Goal: Task Accomplishment & Management: Manage account settings

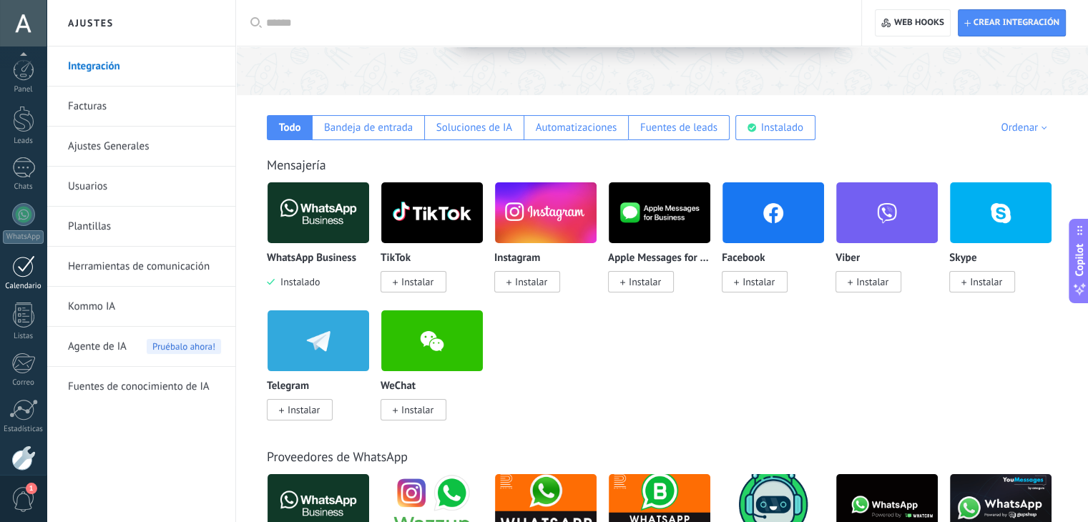
scroll to position [72, 0]
click at [13, 274] on div "Panel Leads Chats WhatsApp Clientes" at bounding box center [23, 231] width 46 height 489
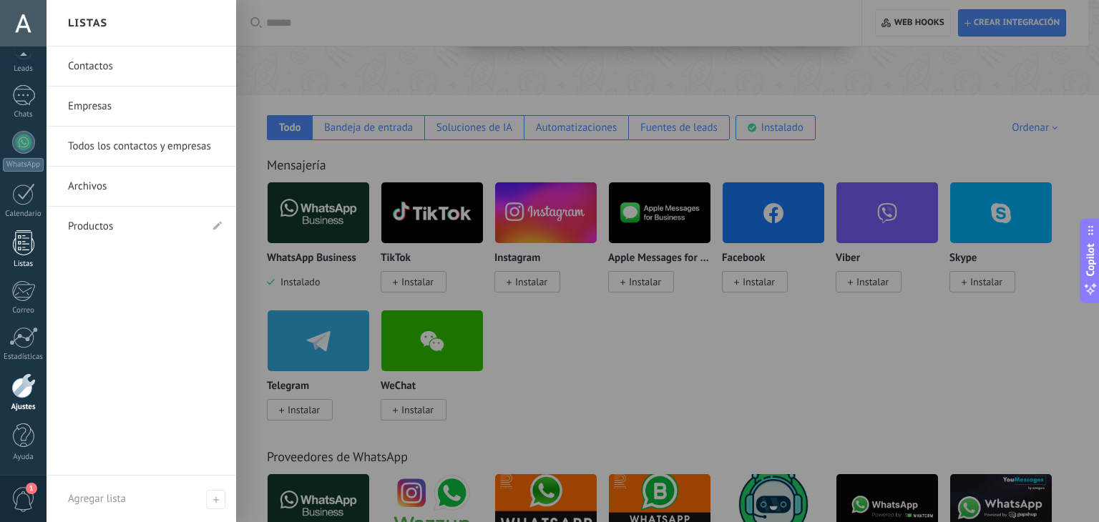
click at [24, 252] on div at bounding box center [23, 242] width 21 height 25
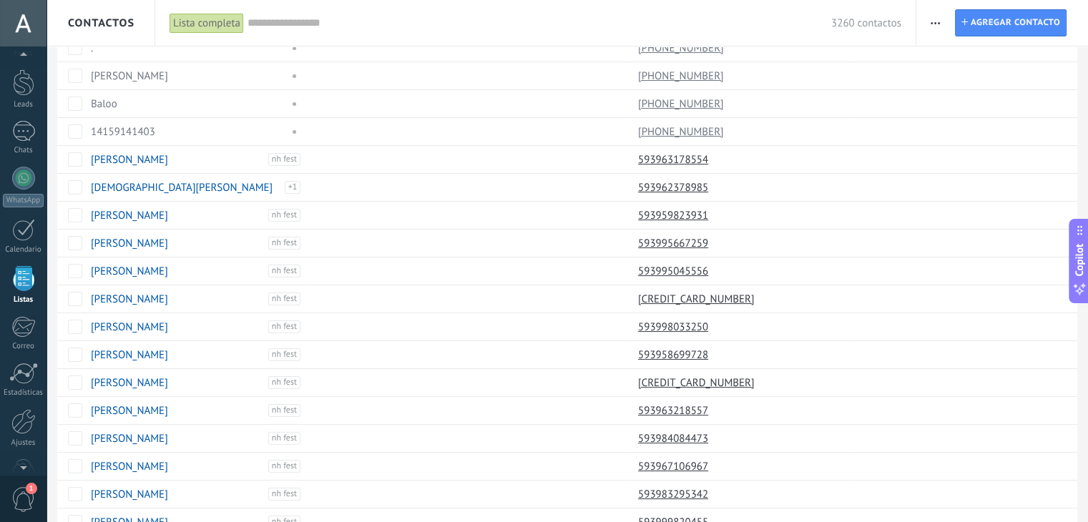
scroll to position [146, 0]
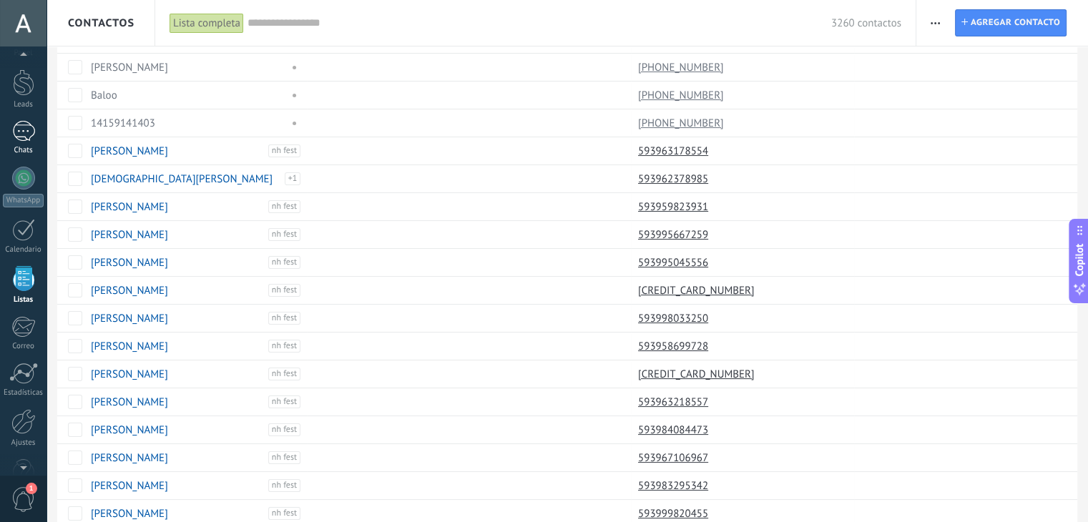
click at [22, 134] on div at bounding box center [23, 131] width 23 height 21
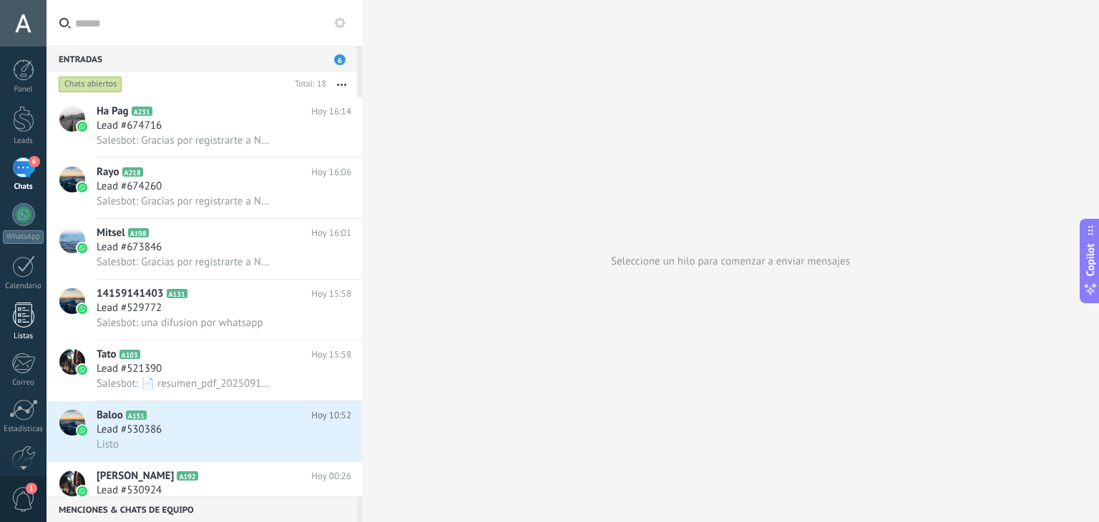
click at [13, 308] on div at bounding box center [23, 315] width 21 height 25
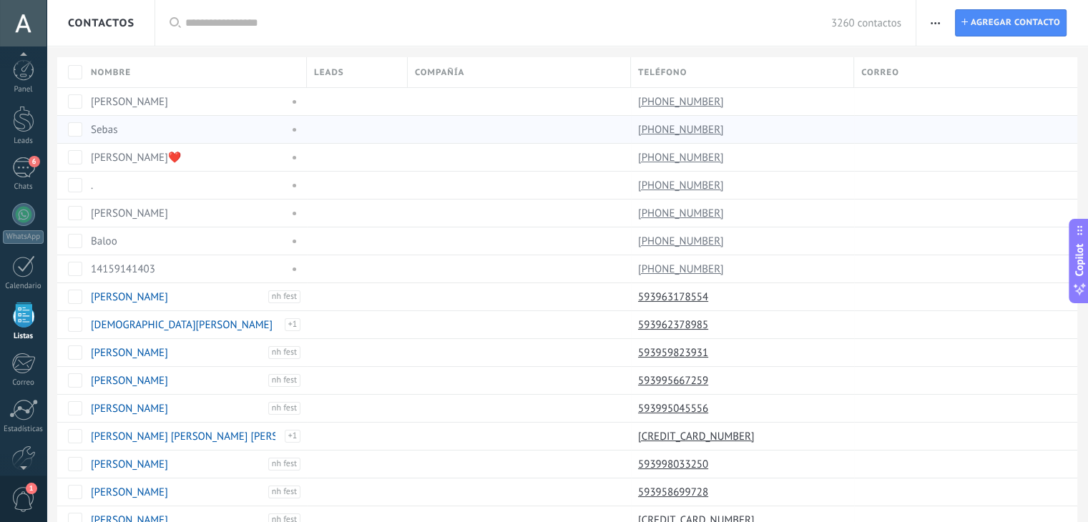
scroll to position [36, 0]
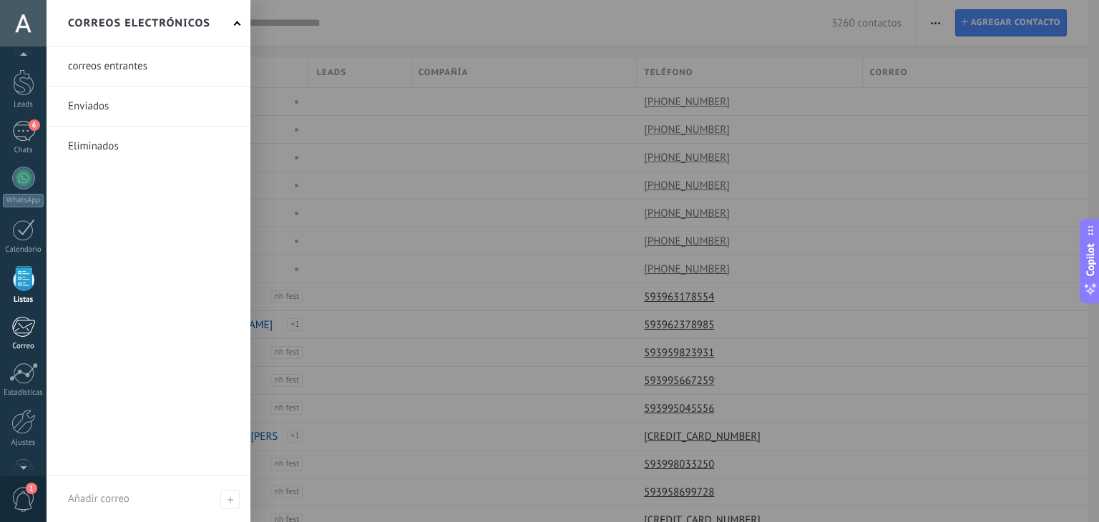
click at [16, 322] on div at bounding box center [23, 326] width 24 height 21
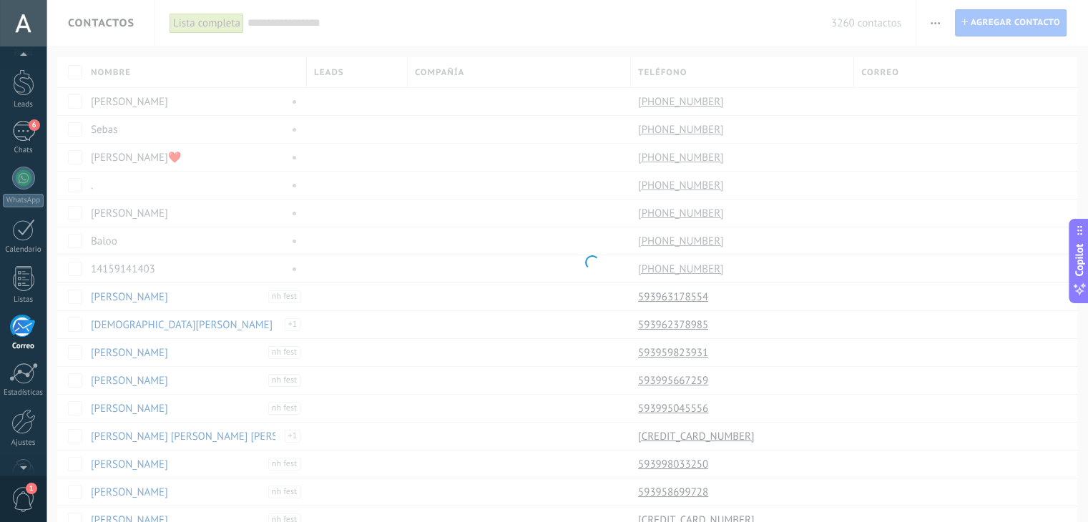
scroll to position [72, 0]
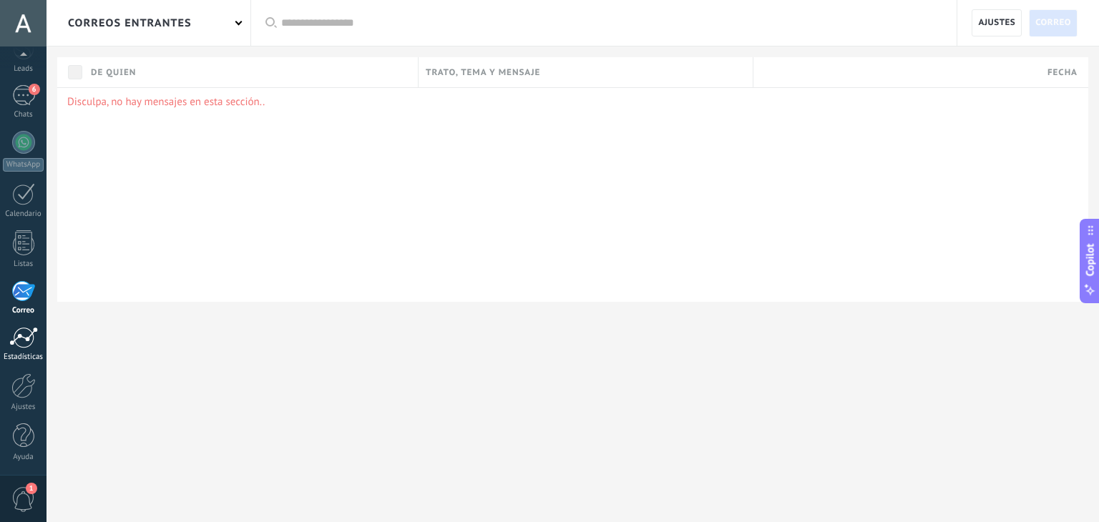
click at [21, 354] on div "Estadísticas" at bounding box center [23, 357] width 41 height 9
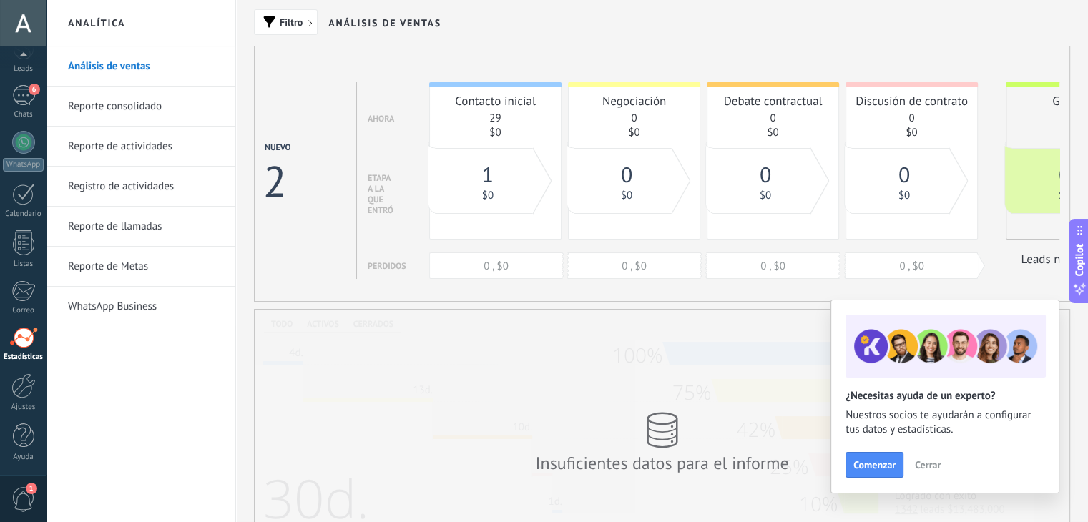
click at [137, 102] on link "Reporte consolidado" at bounding box center [144, 107] width 153 height 40
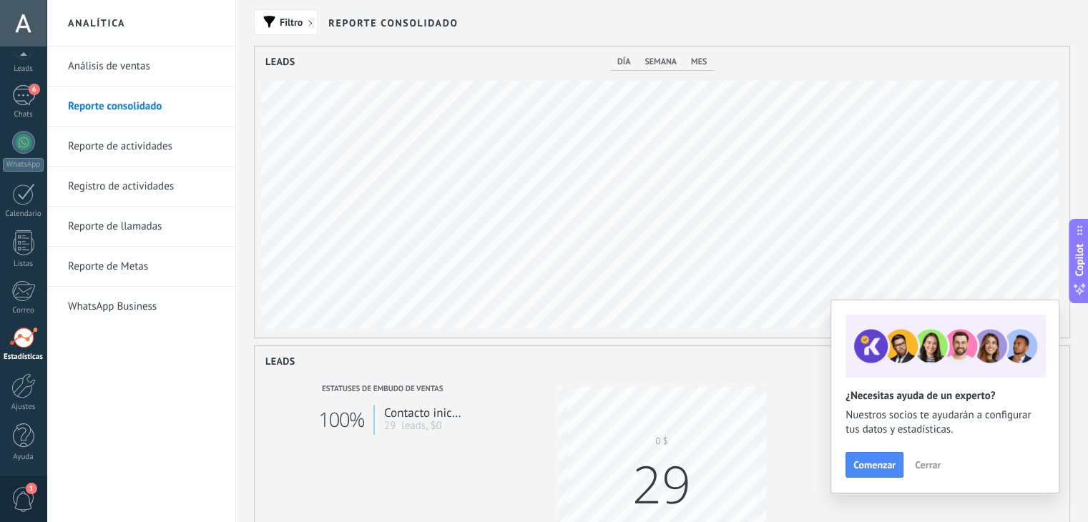
scroll to position [291, 815]
click at [166, 149] on link "Reporte de actividades" at bounding box center [144, 147] width 153 height 40
click at [166, 149] on body ".abccls-1,.abccls-2{fill-rule:evenodd}.abccls-2{fill:#fff} .abfcls-1{fill:none}…" at bounding box center [544, 261] width 1088 height 522
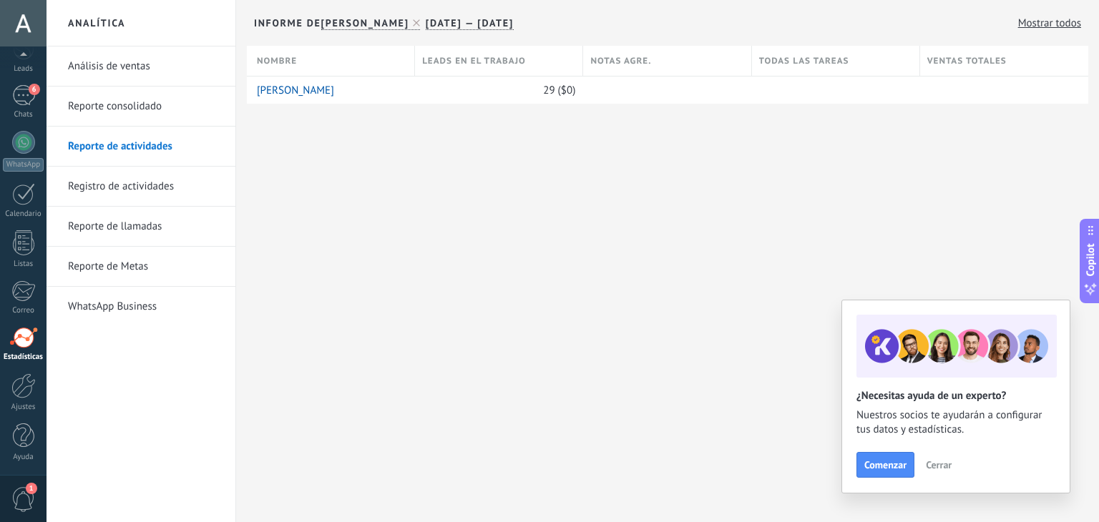
click at [165, 179] on link "Registro de actividades" at bounding box center [144, 187] width 153 height 40
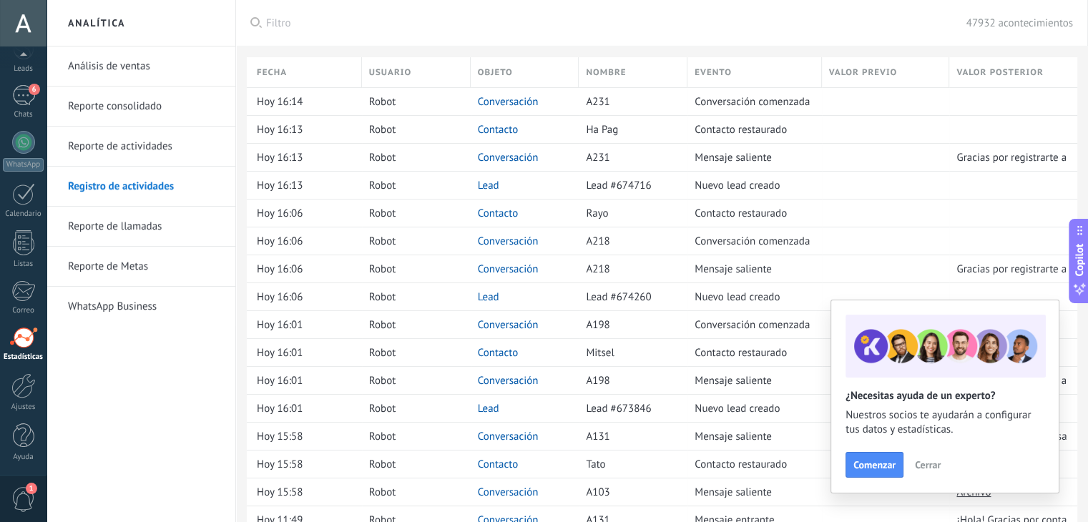
click at [165, 215] on link "Reporte de llamadas" at bounding box center [144, 227] width 153 height 40
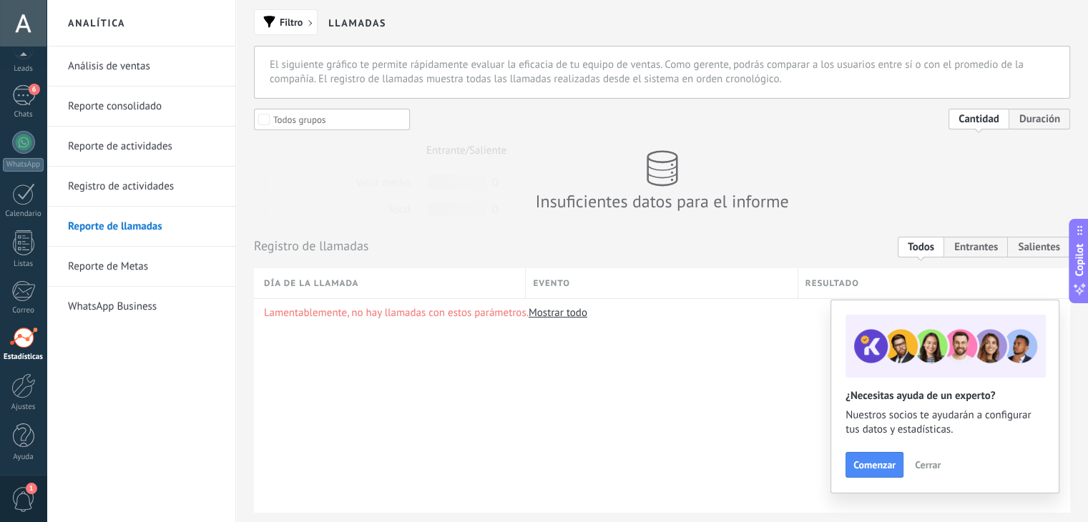
click at [165, 247] on link "Reporte de Metas" at bounding box center [144, 267] width 153 height 40
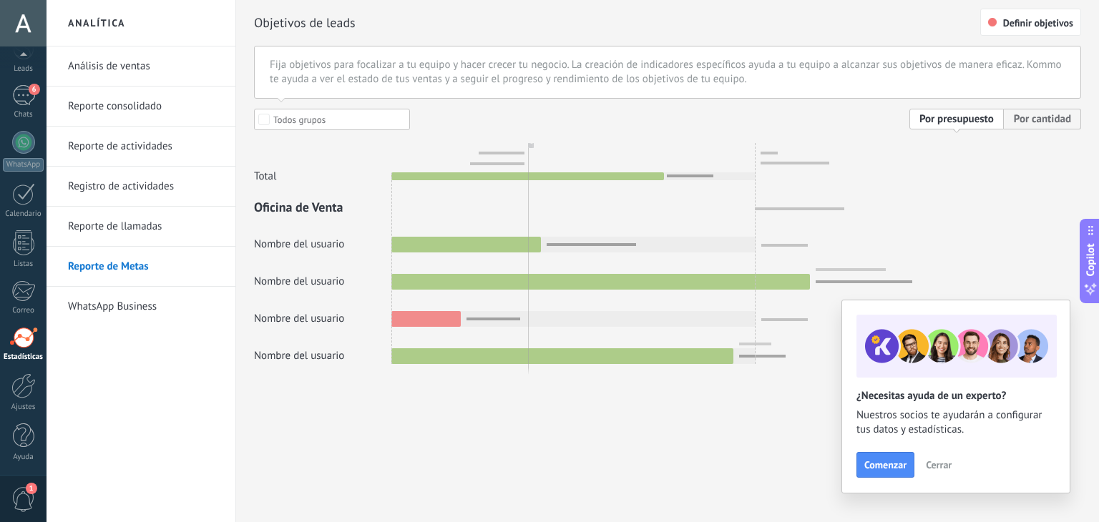
click at [152, 299] on link "WhatsApp Business" at bounding box center [144, 307] width 153 height 40
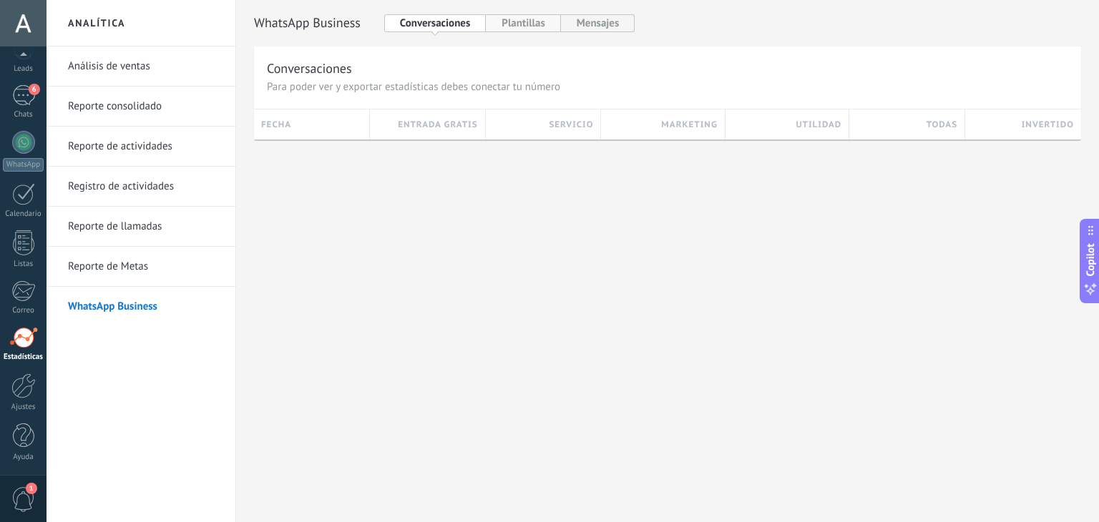
click at [531, 25] on button "Plantillas" at bounding box center [523, 23] width 74 height 18
click at [546, 118] on h3 "enviadas" at bounding box center [528, 125] width 48 height 14
click at [1056, 72] on button "NH Patate" at bounding box center [1007, 72] width 122 height 26
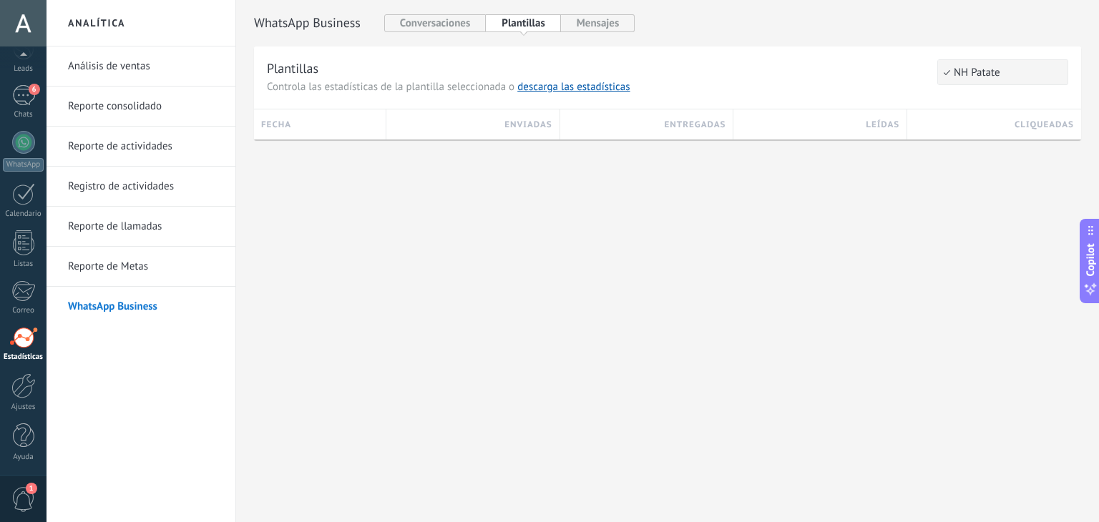
click at [1056, 72] on span "NH Patate" at bounding box center [1000, 73] width 125 height 14
click at [458, 197] on div "Analítica Análisis de ventas Reporte consolidado Reporte de actividades Registr…" at bounding box center [572, 261] width 1052 height 522
click at [592, 19] on button "Mensajes" at bounding box center [598, 23] width 74 height 18
click at [29, 383] on div at bounding box center [23, 385] width 24 height 25
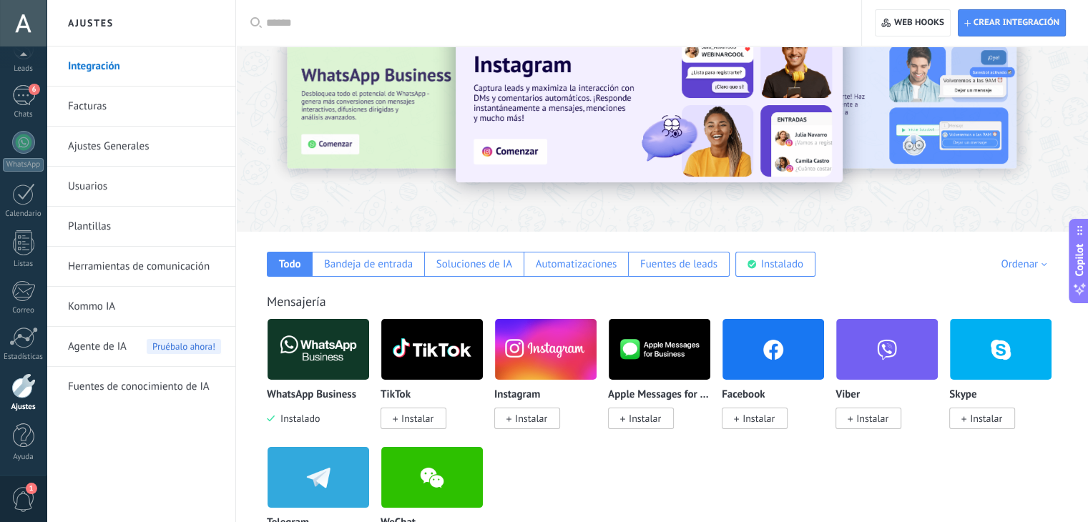
scroll to position [49, 0]
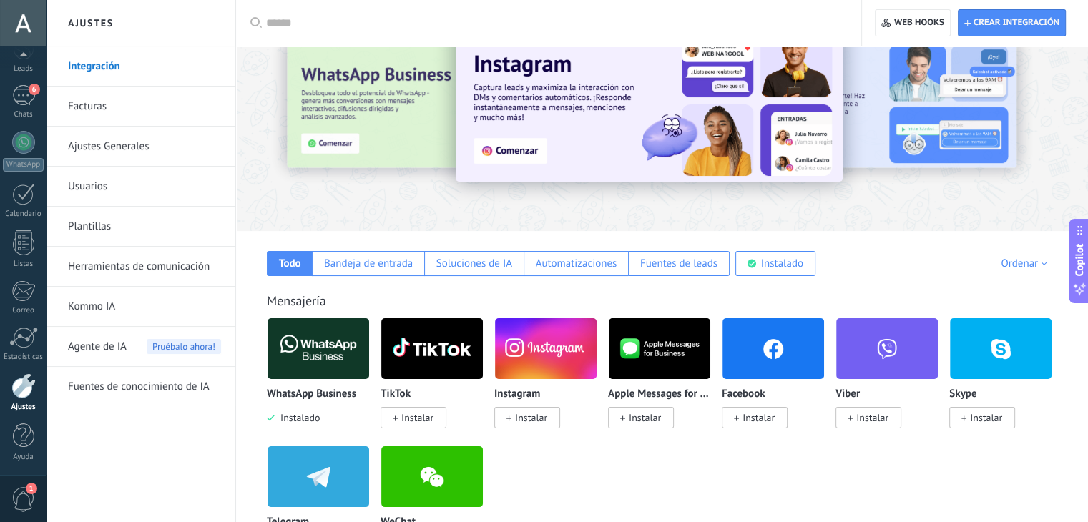
click at [300, 352] on img at bounding box center [319, 348] width 102 height 69
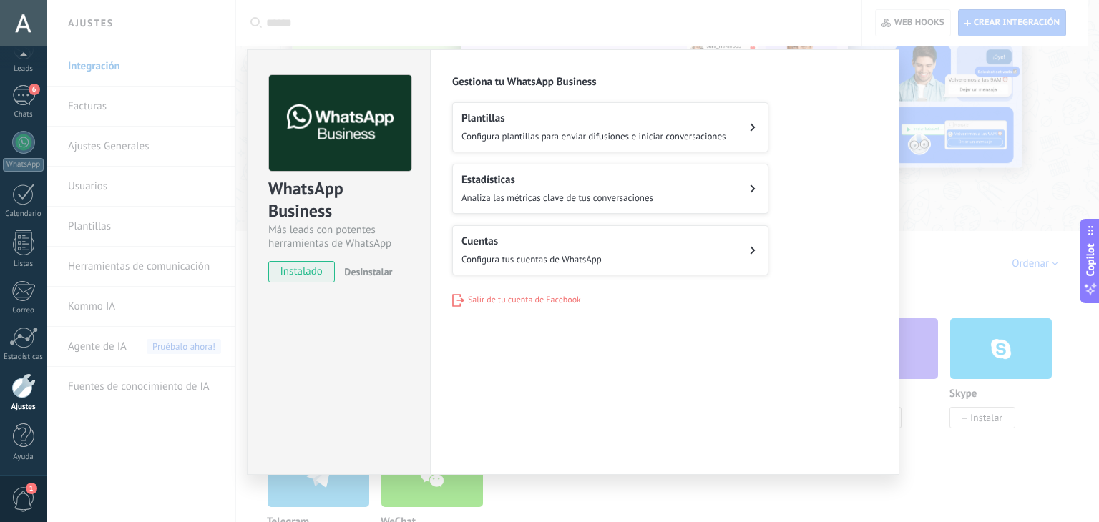
click at [911, 62] on div "WhatsApp Business Más leads con potentes herramientas de WhatsApp instalado Des…" at bounding box center [572, 261] width 1052 height 522
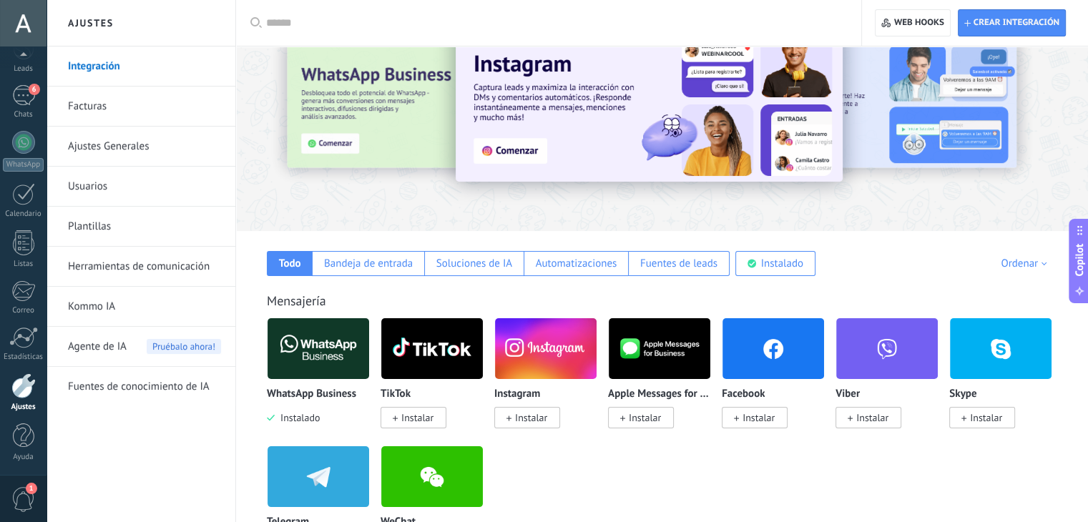
click at [127, 149] on link "Ajustes Generales" at bounding box center [144, 147] width 153 height 40
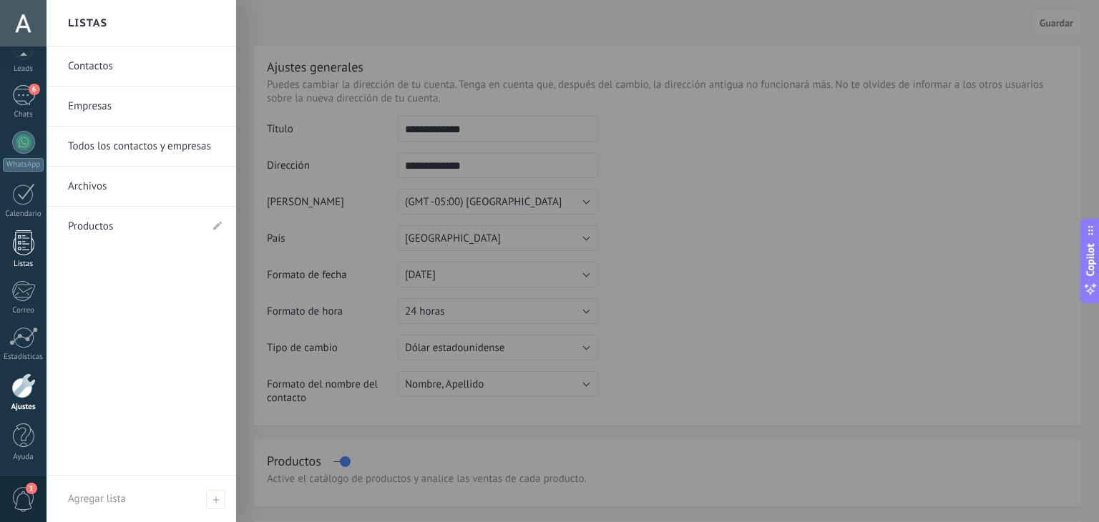
click at [17, 245] on div at bounding box center [23, 242] width 21 height 25
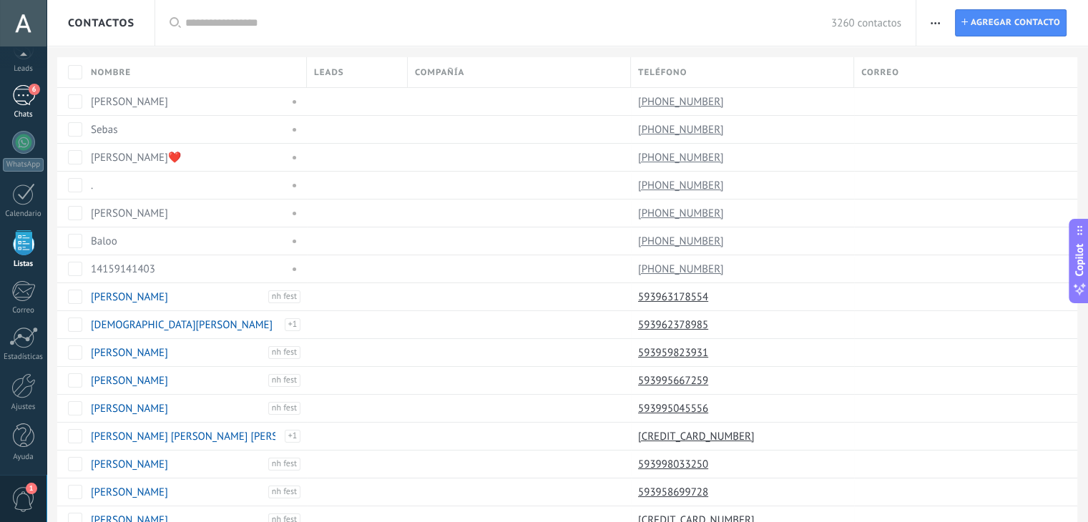
click at [22, 97] on div "6" at bounding box center [23, 95] width 23 height 21
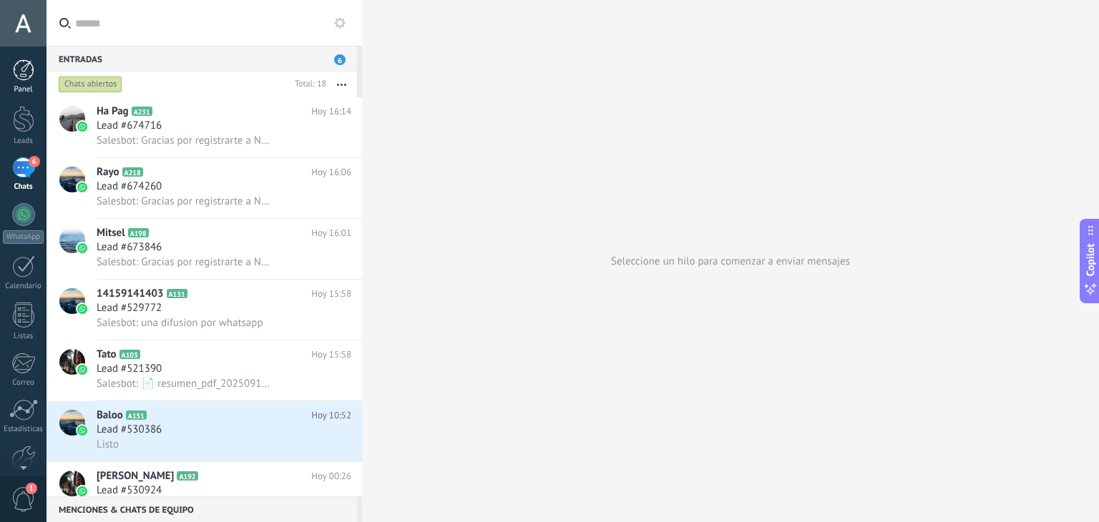
click at [24, 75] on div at bounding box center [23, 69] width 21 height 21
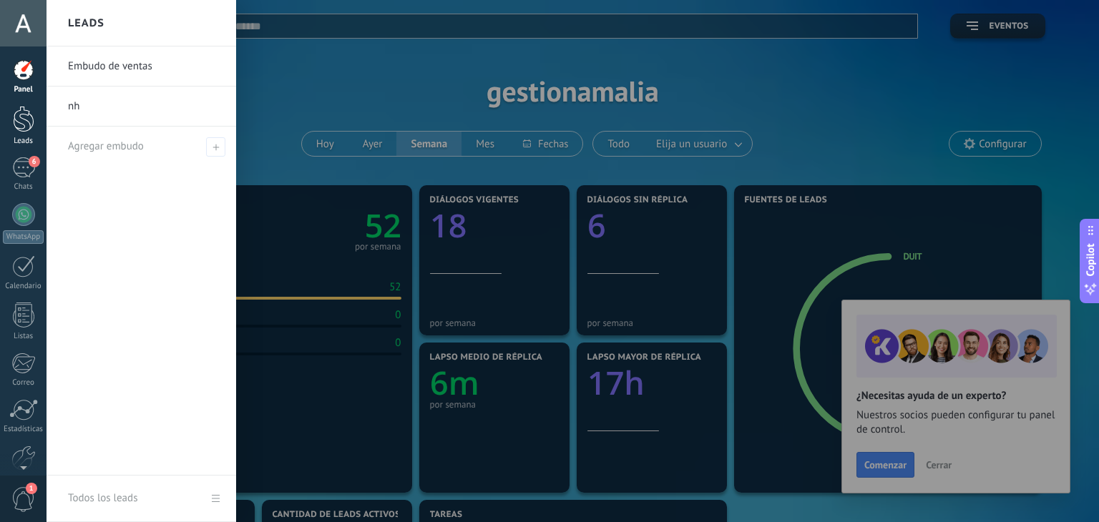
click at [24, 126] on div at bounding box center [23, 119] width 21 height 26
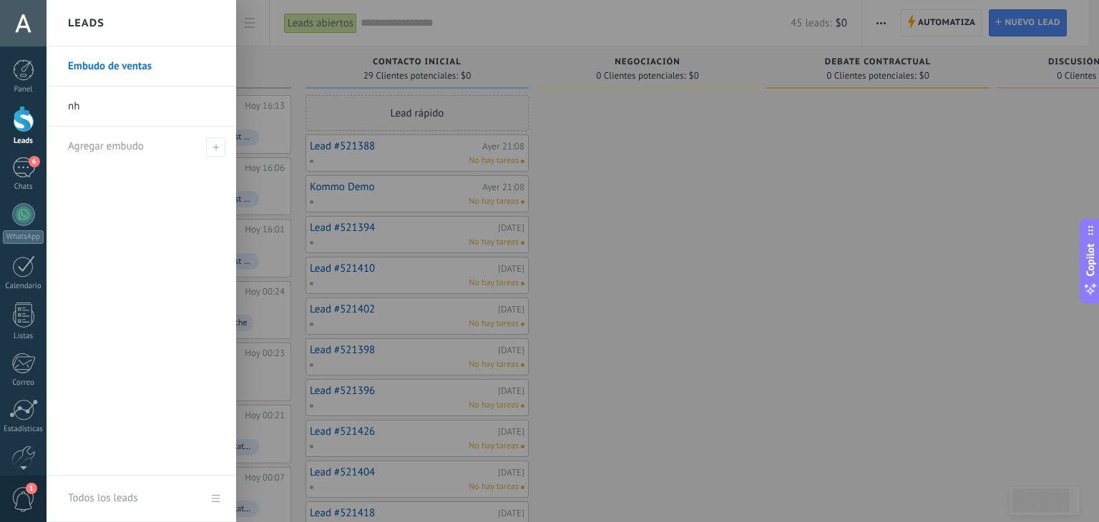
click at [132, 109] on link "nh" at bounding box center [145, 107] width 154 height 40
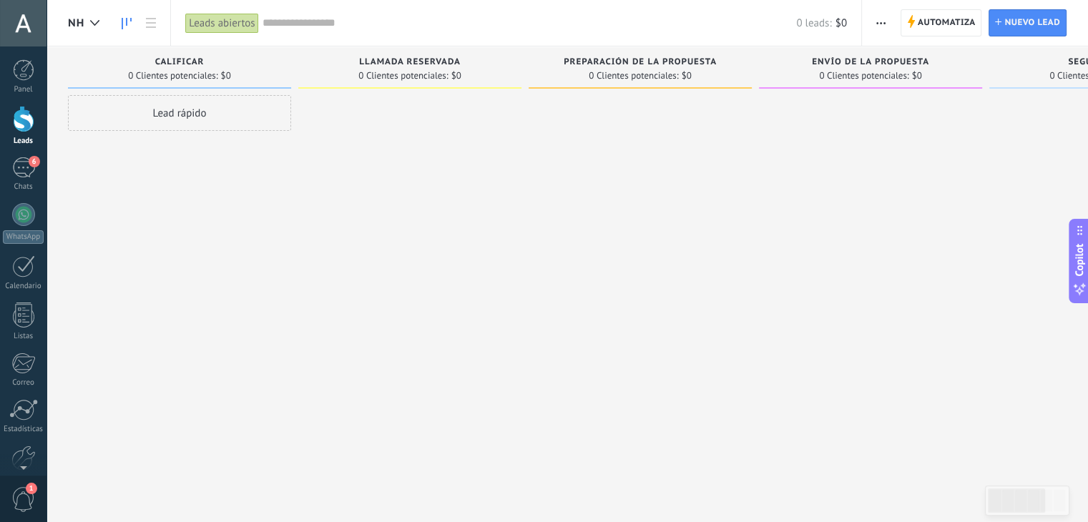
click at [227, 24] on div "Leads abiertos" at bounding box center [221, 23] width 73 height 21
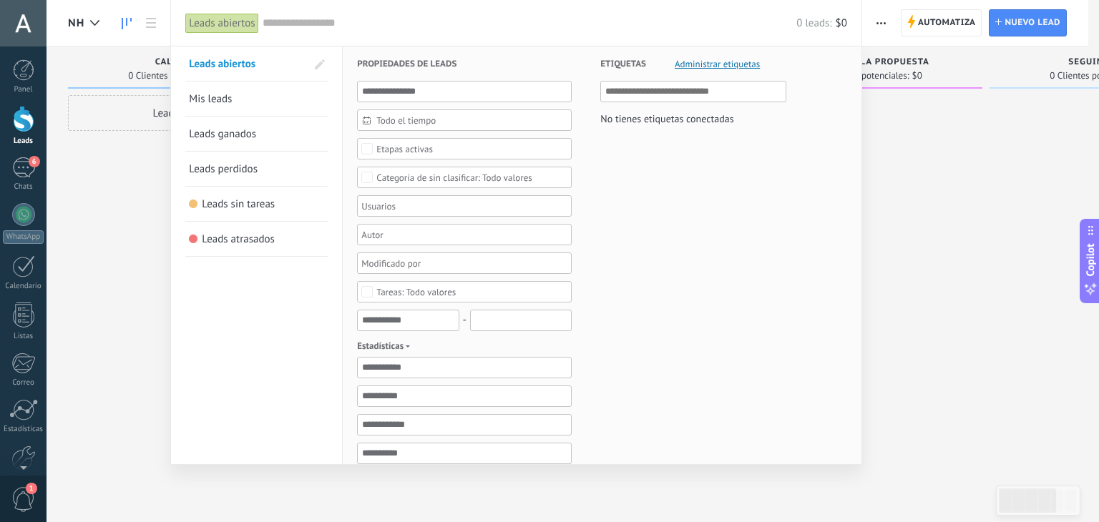
click at [271, 97] on link "Mis leads" at bounding box center [256, 99] width 135 height 34
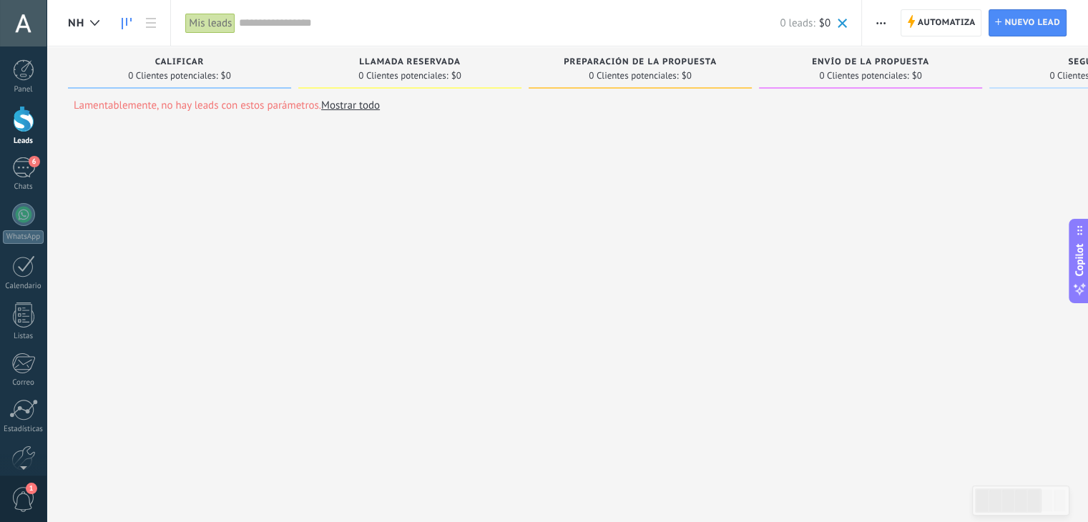
click at [340, 114] on div "Lamentablemente, no hay leads con estos parámetros. Mostrar todo" at bounding box center [227, 105] width 306 height 21
click at [944, 21] on span "Automatiza" at bounding box center [947, 23] width 58 height 26
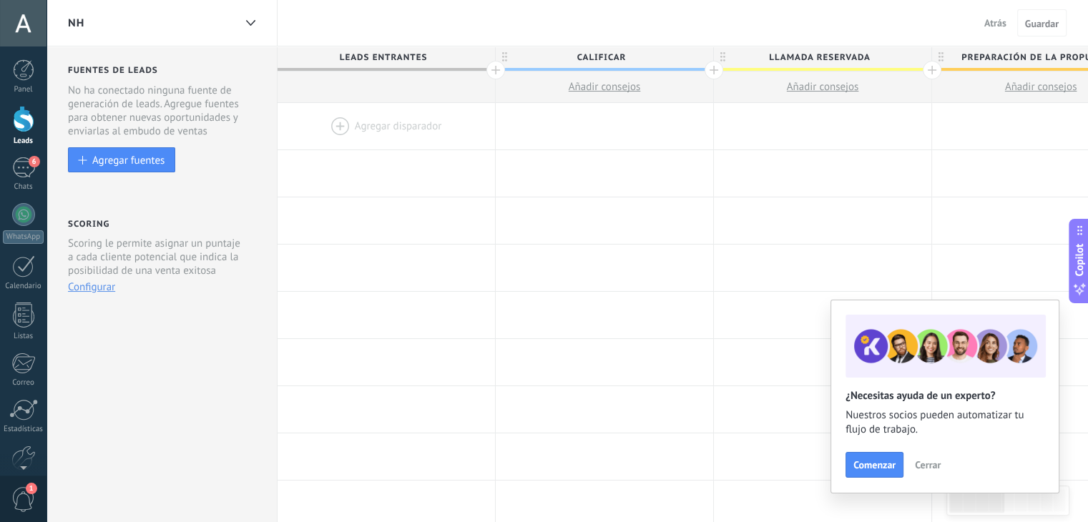
click at [998, 26] on span "Atrás" at bounding box center [995, 22] width 22 height 13
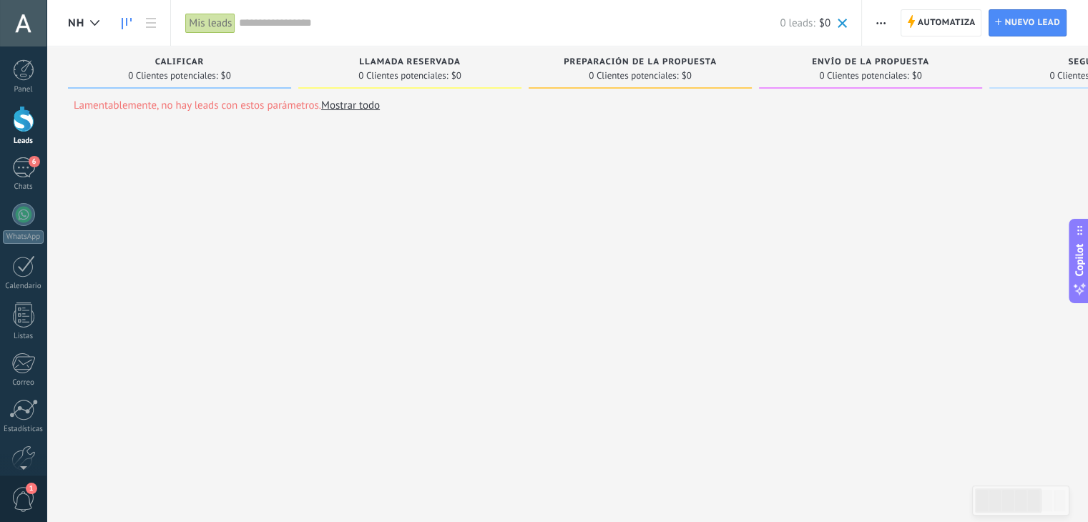
click at [875, 18] on button "button" at bounding box center [880, 22] width 21 height 27
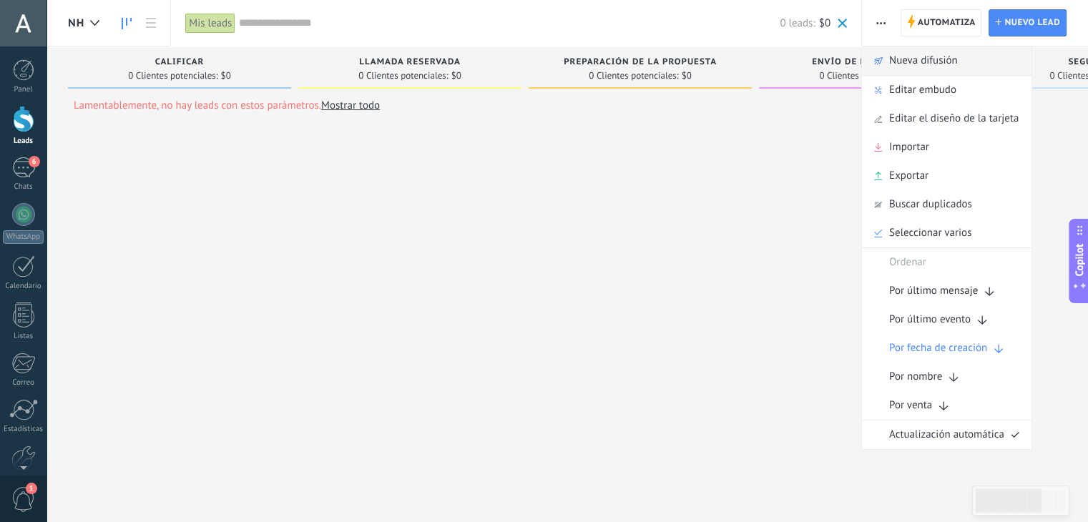
click at [933, 59] on span "Nueva difusión" at bounding box center [923, 60] width 69 height 29
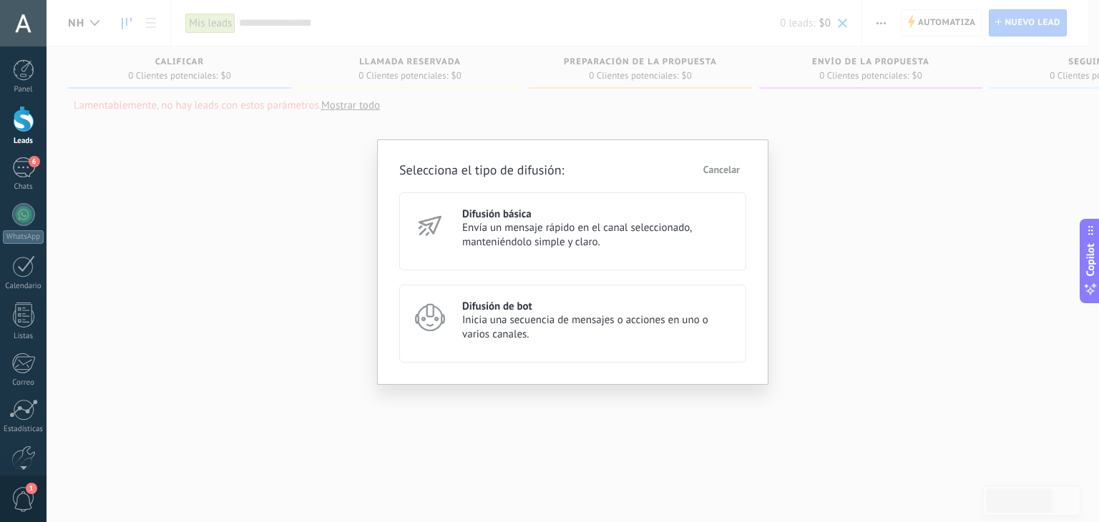
click at [565, 231] on span "Envía un mensaje rápido en el canal seleccionado, manteniéndolo simple y claro." at bounding box center [597, 235] width 271 height 29
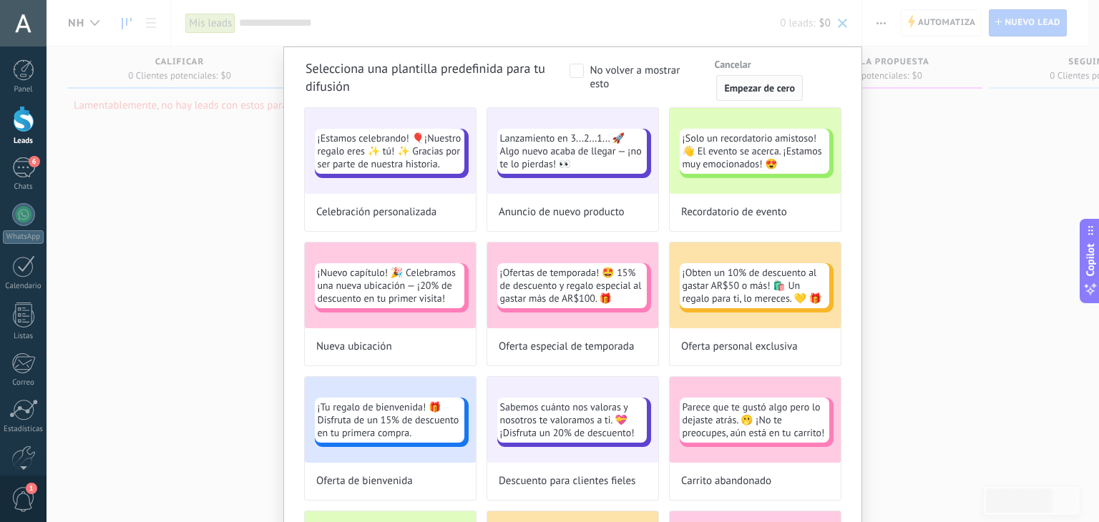
click at [762, 85] on span "Empezar de cero" at bounding box center [759, 88] width 71 height 10
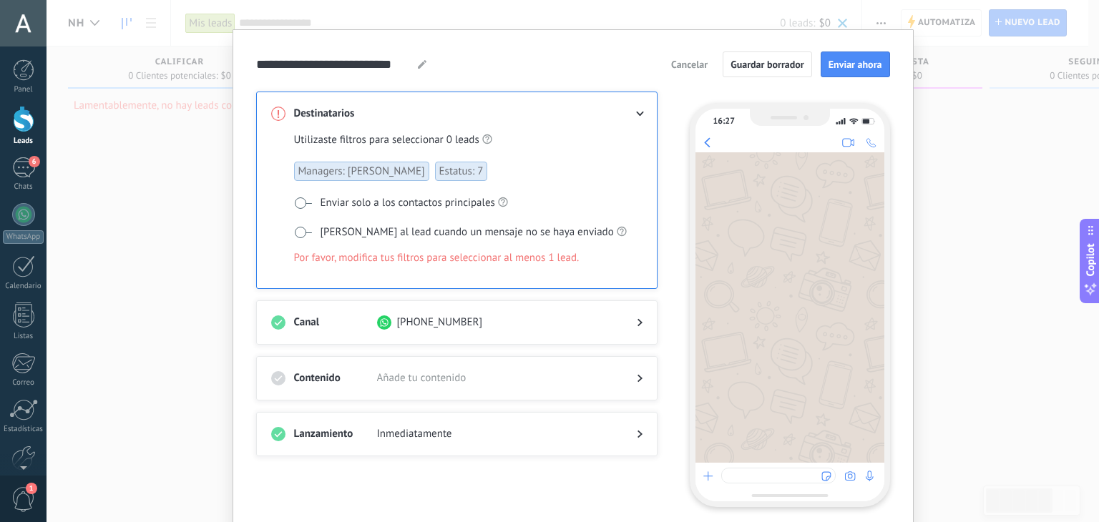
scroll to position [17, 0]
click at [332, 203] on span "Enviar solo a los contactos principales" at bounding box center [407, 203] width 175 height 14
click at [309, 230] on label "[PERSON_NAME] al lead cuando un mensaje no se haya enviado" at bounding box center [460, 232] width 333 height 15
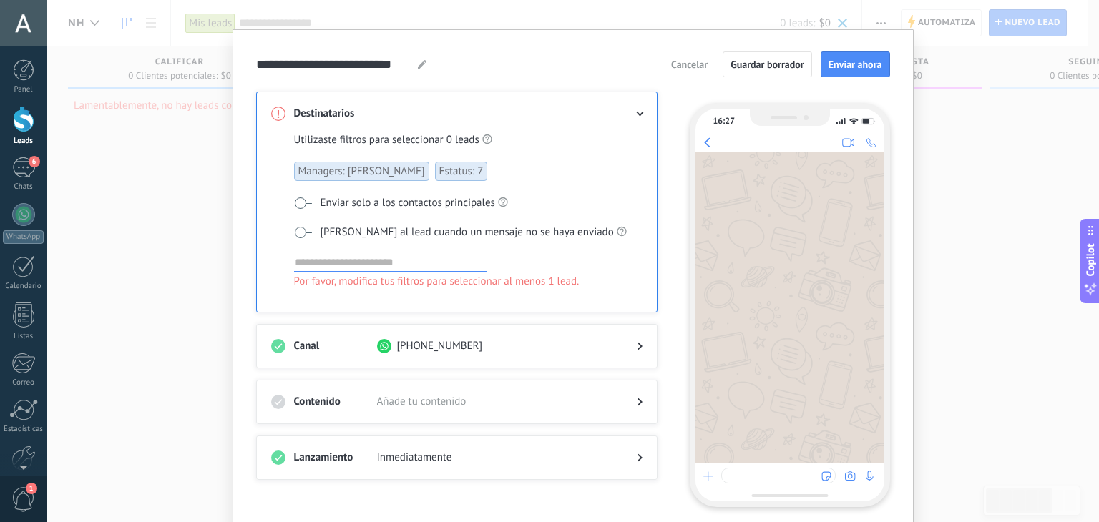
click at [340, 256] on input at bounding box center [390, 262] width 193 height 17
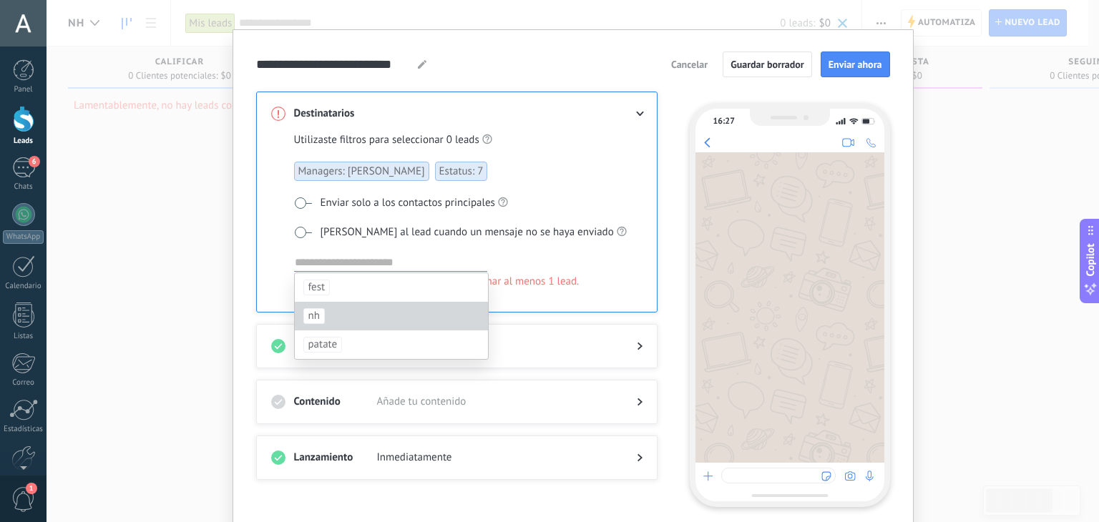
click at [346, 307] on div "nh" at bounding box center [391, 316] width 193 height 29
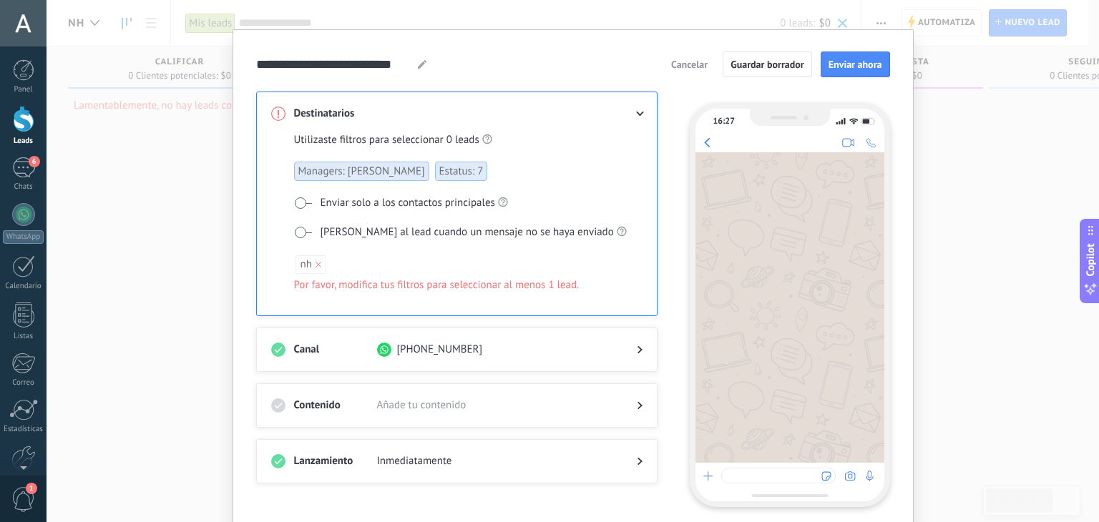
click at [315, 262] on icon at bounding box center [318, 265] width 6 height 6
click at [404, 186] on div "Utilizaste filtros para seleccionar 0 leads Managers: [PERSON_NAME] Estatus: 7 …" at bounding box center [462, 220] width 336 height 177
click at [298, 204] on span at bounding box center [303, 202] width 18 height 11
click at [392, 162] on span "Managers: [PERSON_NAME]" at bounding box center [361, 171] width 135 height 19
click at [441, 172] on span "Estatus: 7" at bounding box center [461, 171] width 53 height 19
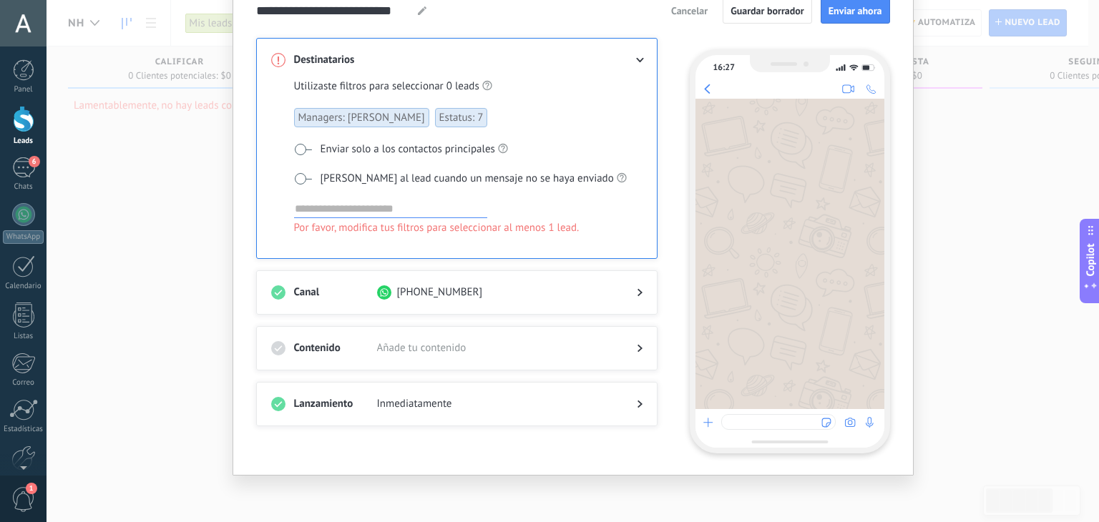
scroll to position [0, 0]
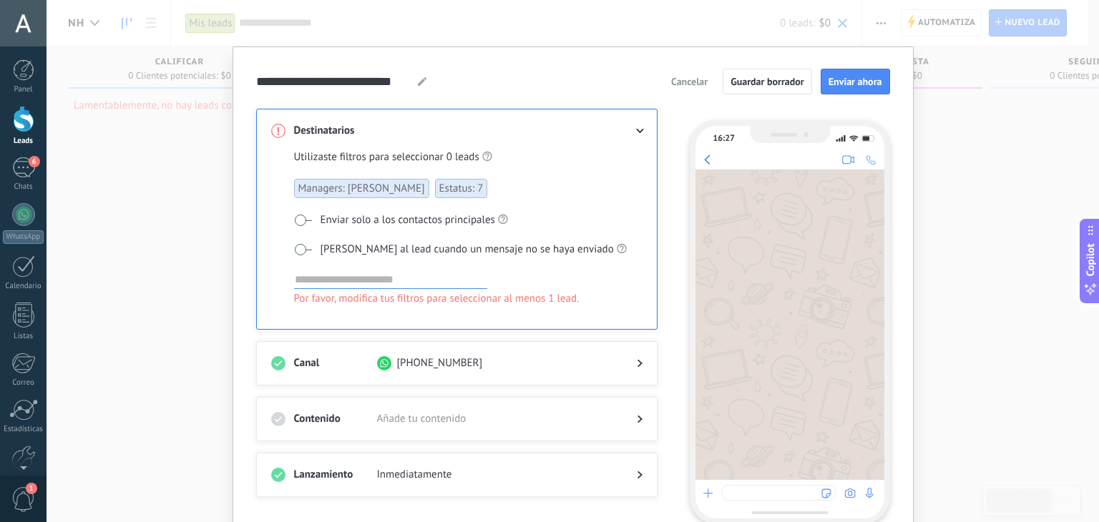
click at [639, 129] on use at bounding box center [640, 131] width 8 height 5
click at [352, 278] on input at bounding box center [390, 279] width 193 height 17
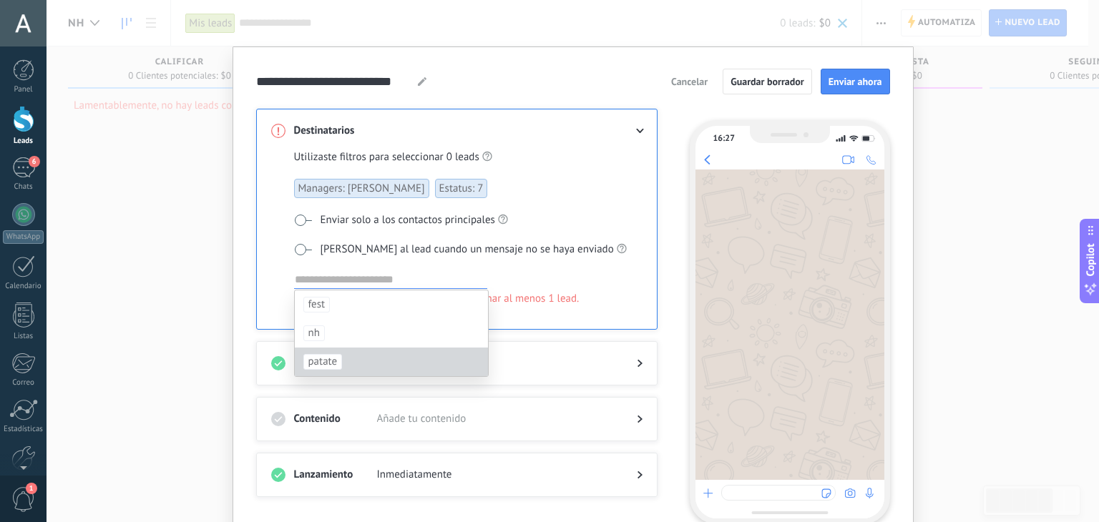
click at [350, 355] on div "patate" at bounding box center [391, 362] width 193 height 29
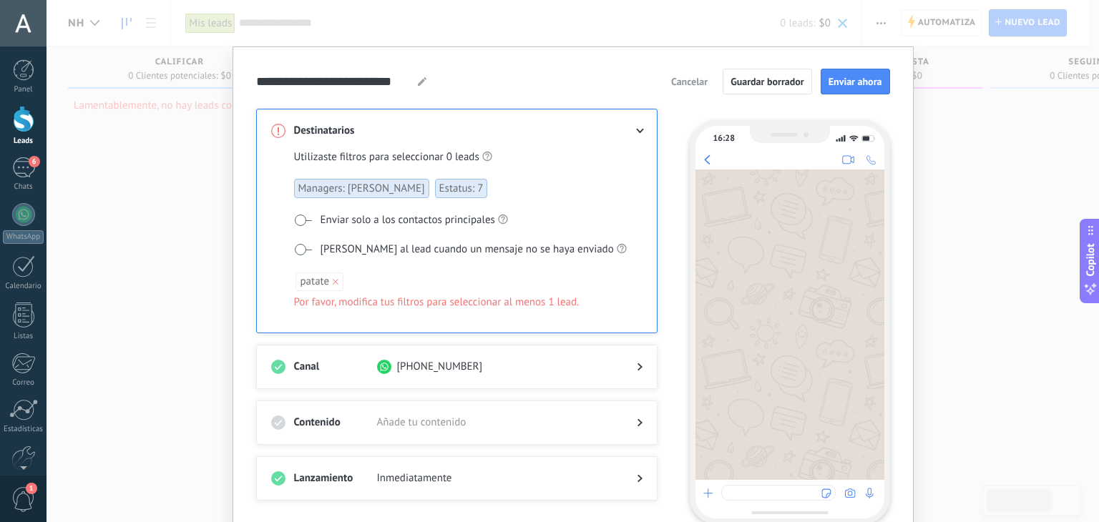
click at [422, 300] on span "Por favor, modifica tus filtros para seleccionar al menos 1 lead." at bounding box center [436, 302] width 285 height 14
click at [302, 220] on span at bounding box center [303, 220] width 18 height 11
click at [446, 187] on span "Estatus: 7" at bounding box center [461, 188] width 53 height 19
drag, startPoint x: 491, startPoint y: 159, endPoint x: 466, endPoint y: 155, distance: 25.3
click at [466, 155] on div "Utilizaste filtros para seleccionar 0 leads Managers: [PERSON_NAME] Estatus: 7 …" at bounding box center [462, 239] width 336 height 180
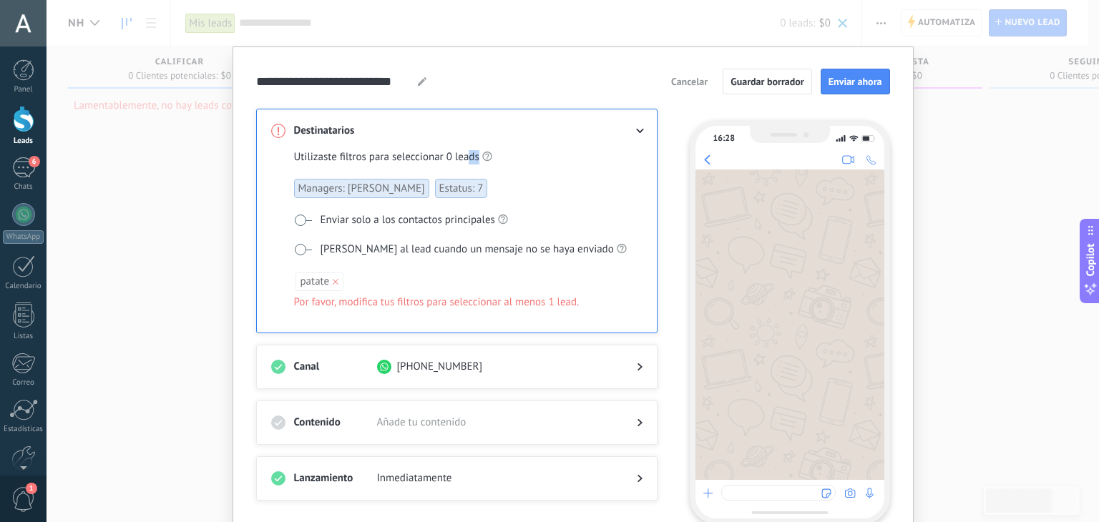
click at [470, 155] on span "0 leads" at bounding box center [462, 157] width 33 height 14
click at [415, 136] on span at bounding box center [495, 131] width 237 height 14
click at [687, 84] on span "Cancelar" at bounding box center [689, 82] width 36 height 10
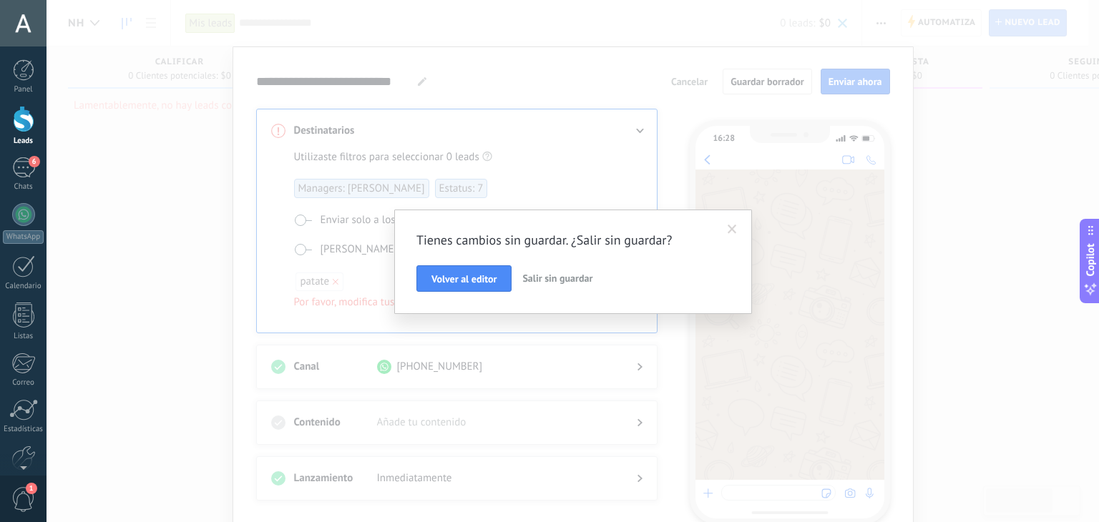
click at [532, 276] on span "Salir sin guardar" at bounding box center [557, 278] width 70 height 13
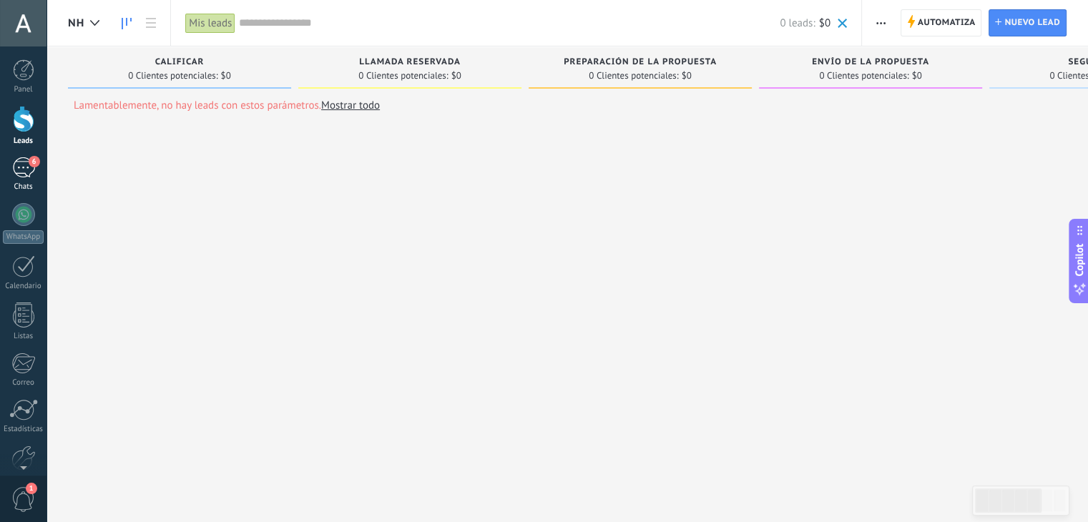
click at [26, 168] on div "6" at bounding box center [23, 167] width 23 height 21
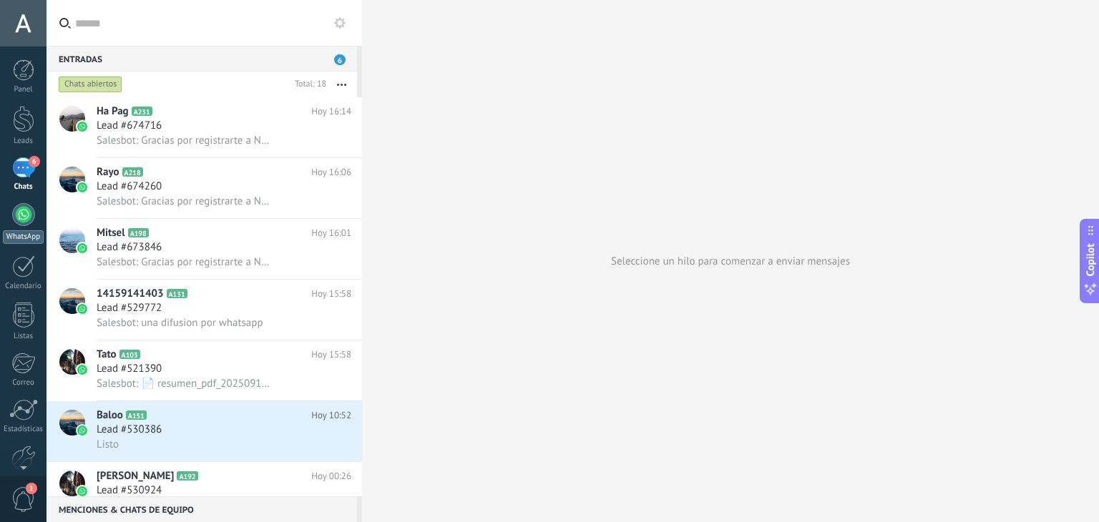
click at [24, 218] on div at bounding box center [23, 214] width 23 height 23
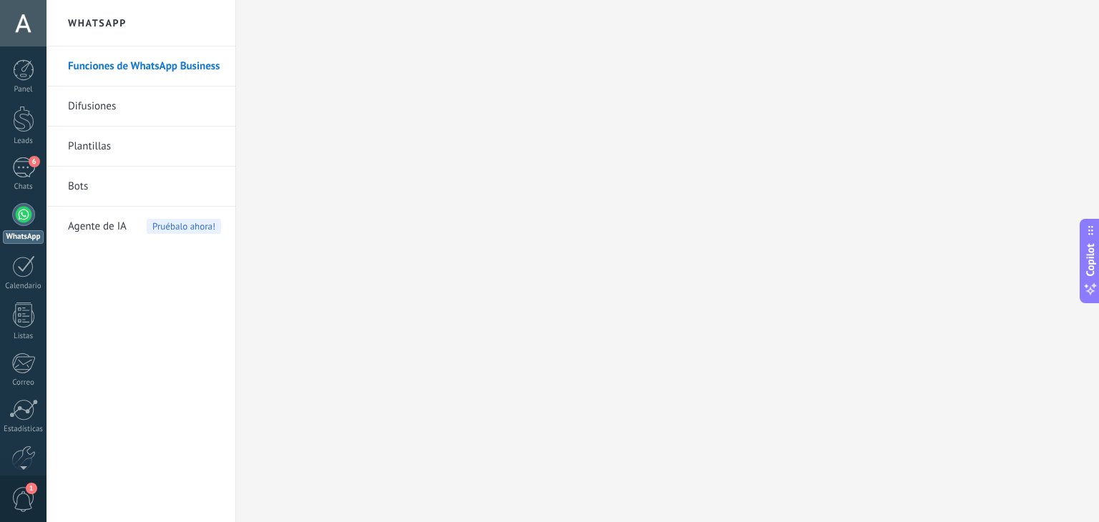
click at [171, 112] on link "Difusiones" at bounding box center [144, 107] width 153 height 40
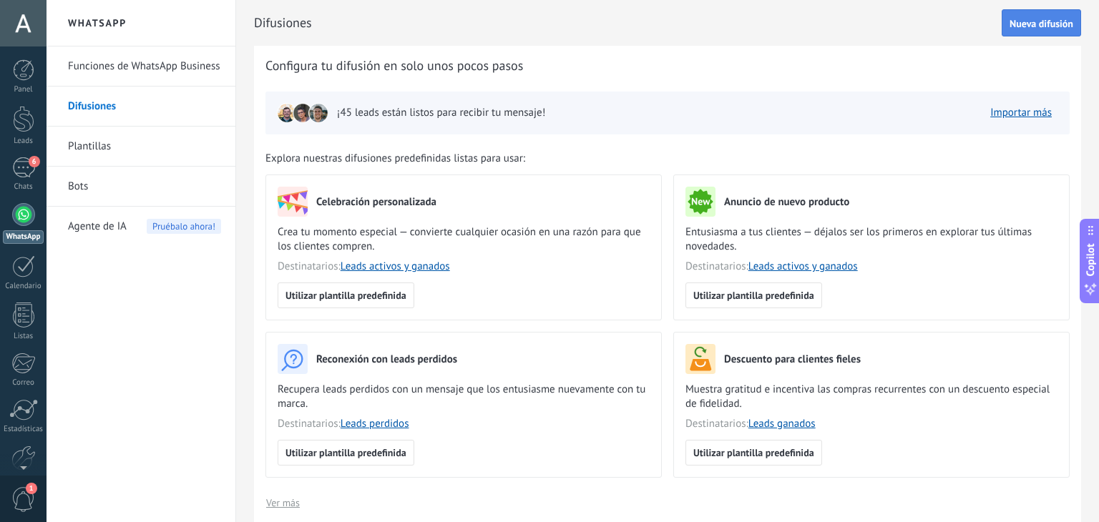
click at [1047, 24] on span "Nueva difusión" at bounding box center [1041, 24] width 64 height 10
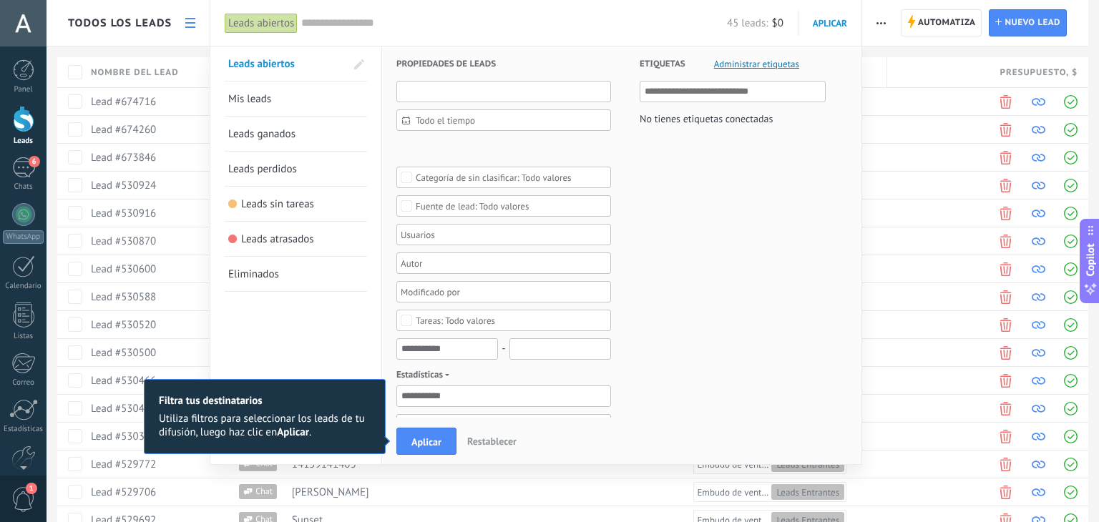
click at [487, 94] on input "text" at bounding box center [503, 91] width 215 height 21
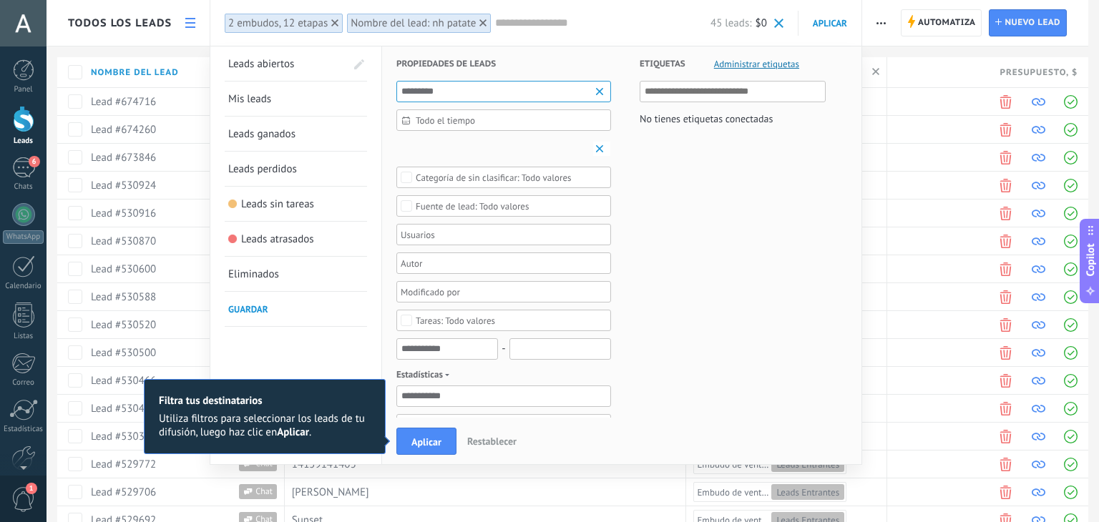
type input "*********"
click at [313, 101] on link "Mis leads" at bounding box center [295, 99] width 135 height 34
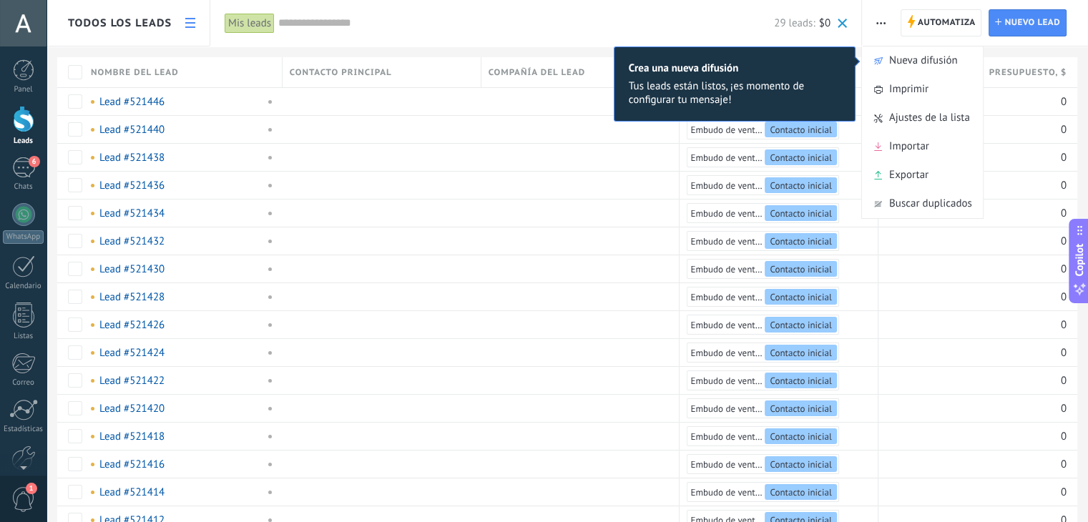
click at [792, 85] on div "Tus leads están listos, ¡es momento de configurar tu mensaje!" at bounding box center [735, 92] width 212 height 27
click at [910, 58] on span "Nueva difusión" at bounding box center [923, 60] width 69 height 29
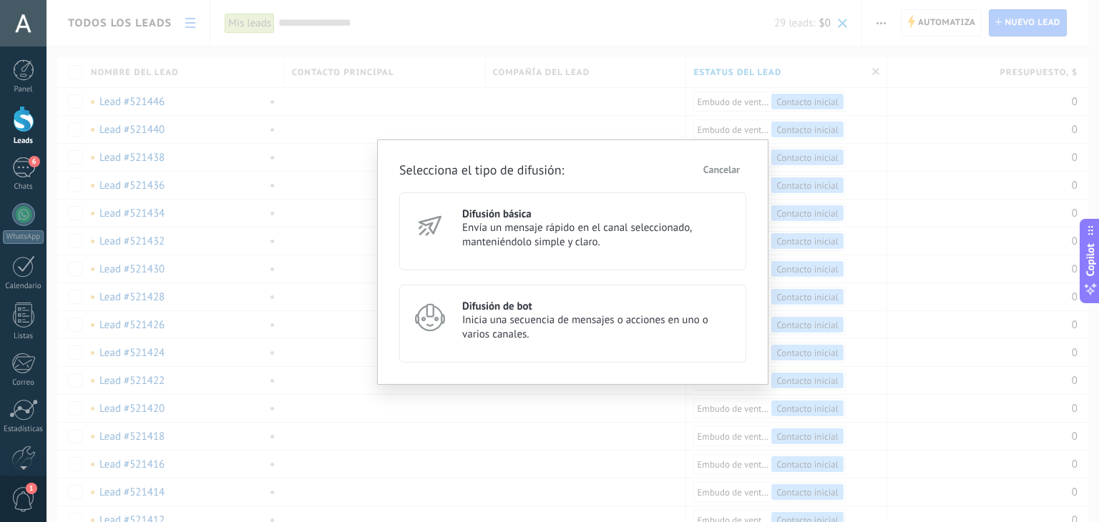
click at [721, 171] on span "Cancelar" at bounding box center [721, 170] width 36 height 10
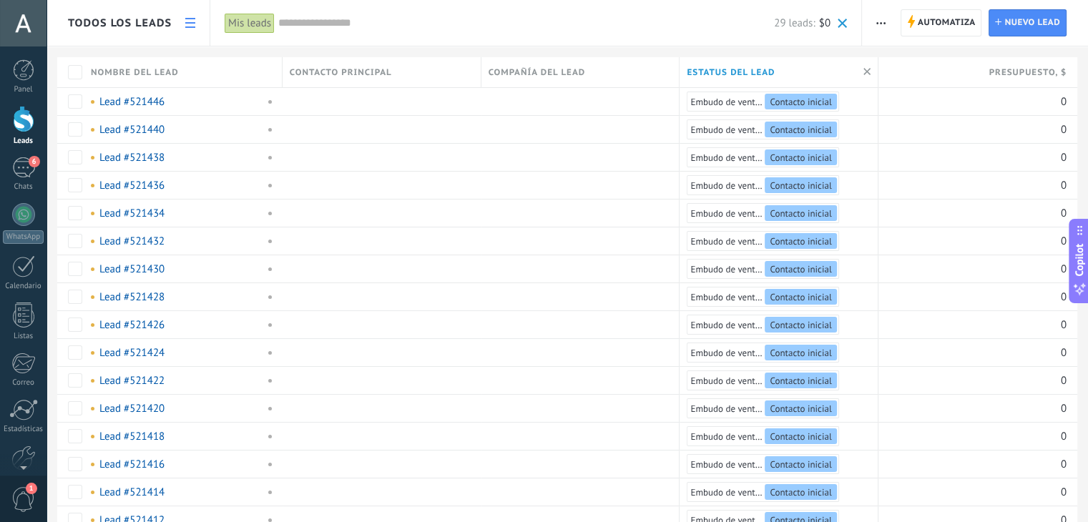
click at [845, 25] on span at bounding box center [842, 23] width 9 height 9
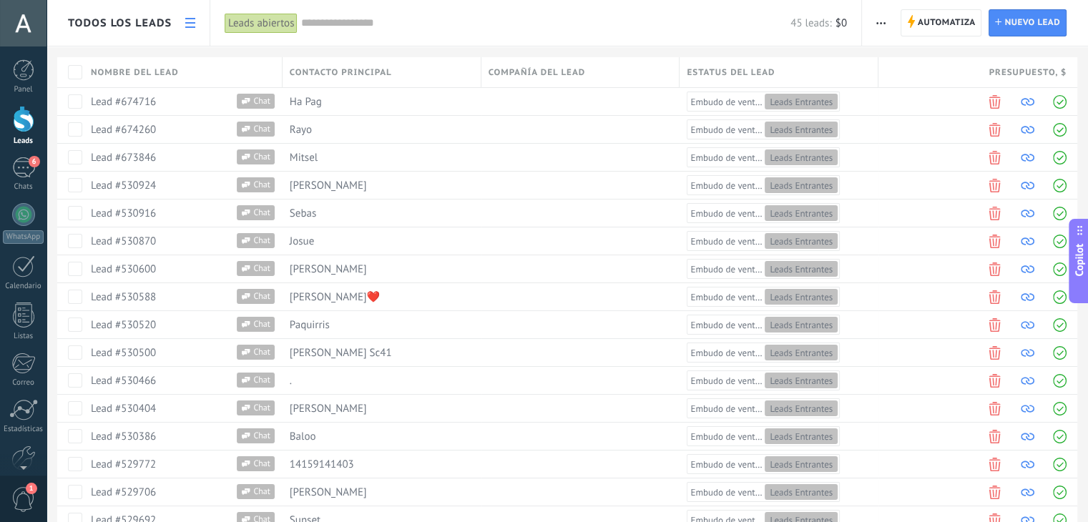
click at [885, 22] on icon "button" at bounding box center [880, 23] width 9 height 2
click at [760, 41] on div "45 leads: $0" at bounding box center [574, 23] width 546 height 46
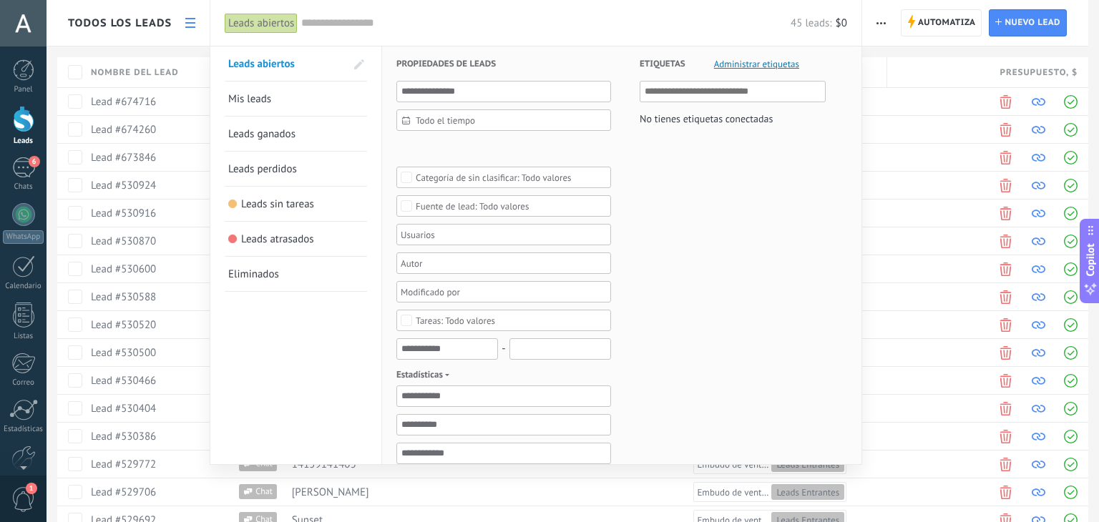
click at [290, 91] on link "Mis leads" at bounding box center [295, 99] width 135 height 34
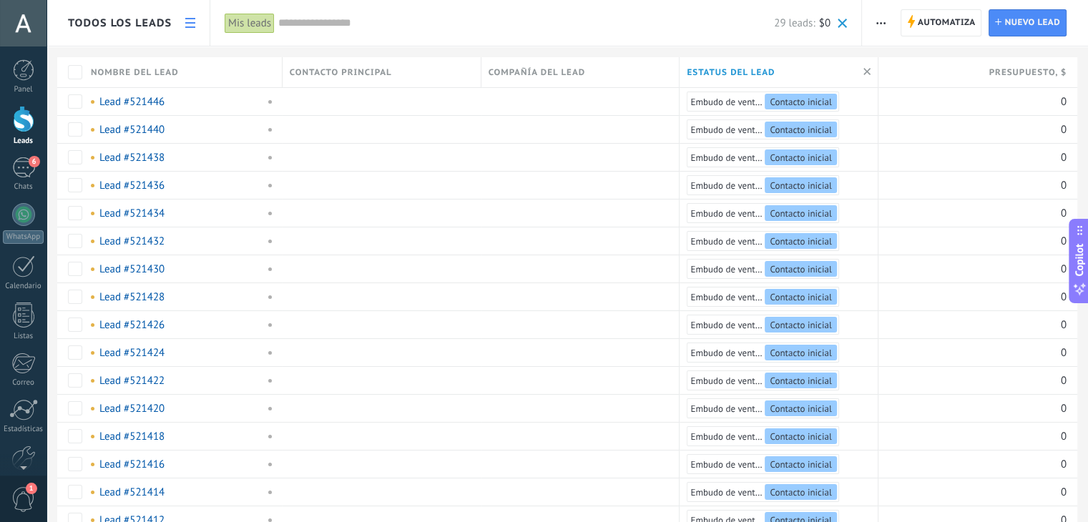
click at [26, 501] on span "1" at bounding box center [23, 499] width 24 height 25
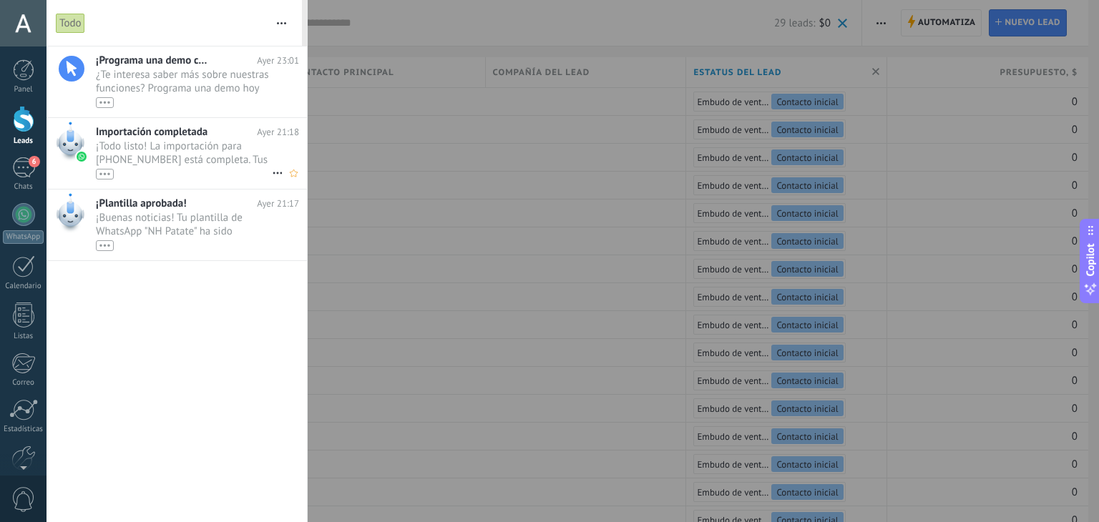
click at [200, 156] on span "¡Todo listo! La importación para [PHONE_NUMBER] está completa. Tus datos de Wha…" at bounding box center [184, 159] width 176 height 40
click at [213, 152] on span "¡Todo listo! La importación para [PHONE_NUMBER] está completa. Tus datos de Wha…" at bounding box center [184, 159] width 176 height 40
click at [216, 69] on span "¿Te interesa saber más sobre nuestras funciones? Programa una demo hoy mismo! •…" at bounding box center [184, 88] width 176 height 40
click at [30, 31] on div at bounding box center [23, 23] width 46 height 46
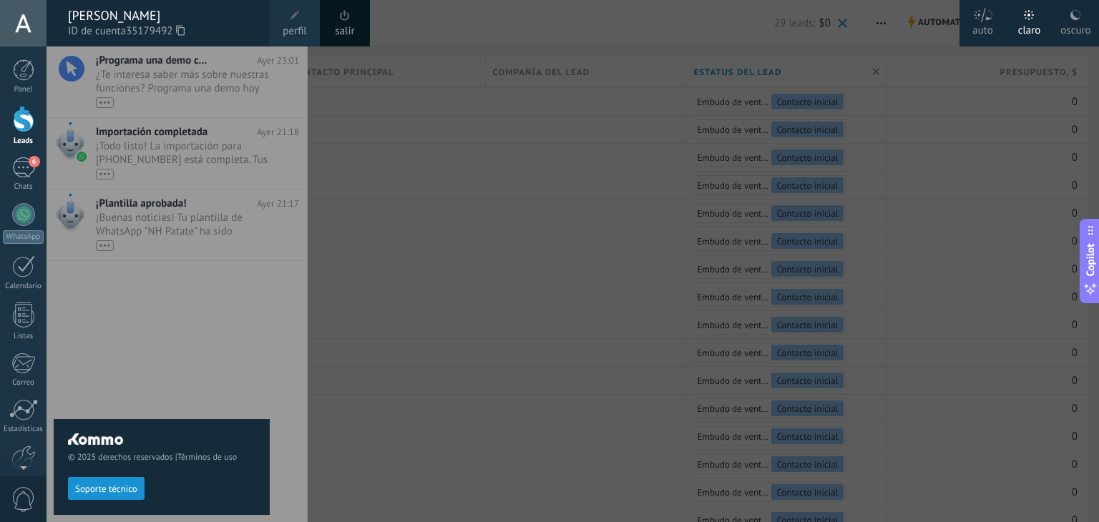
click at [117, 487] on span "Soporte técnico" at bounding box center [106, 489] width 62 height 10
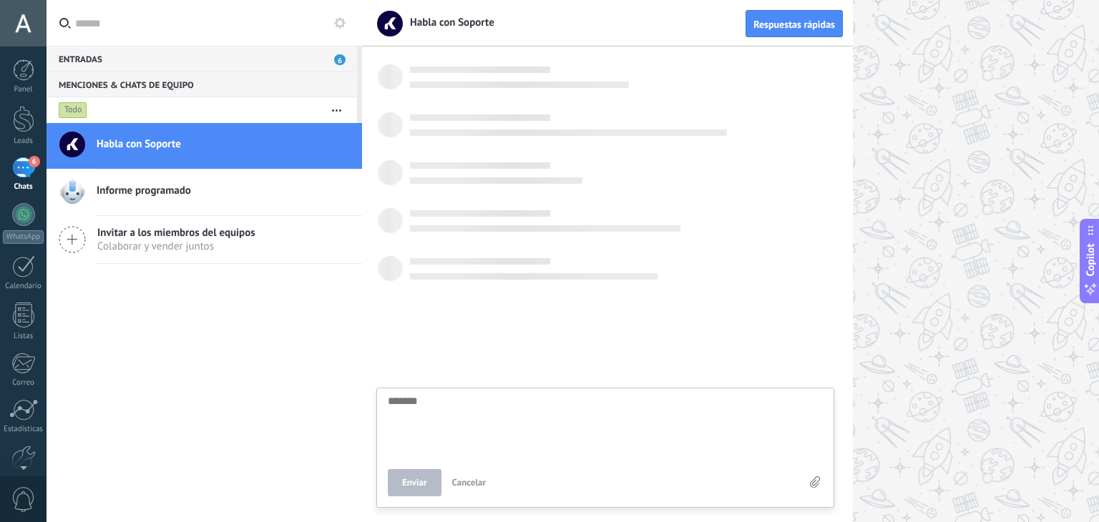
scroll to position [14, 0]
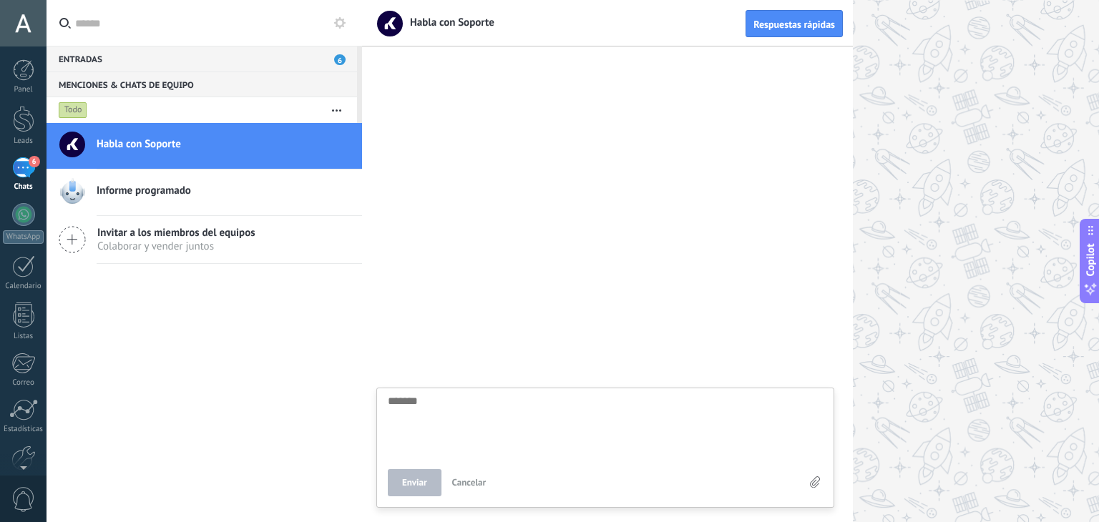
click at [449, 413] on textarea at bounding box center [605, 425] width 435 height 59
type textarea "*"
type textarea "**"
type textarea "***"
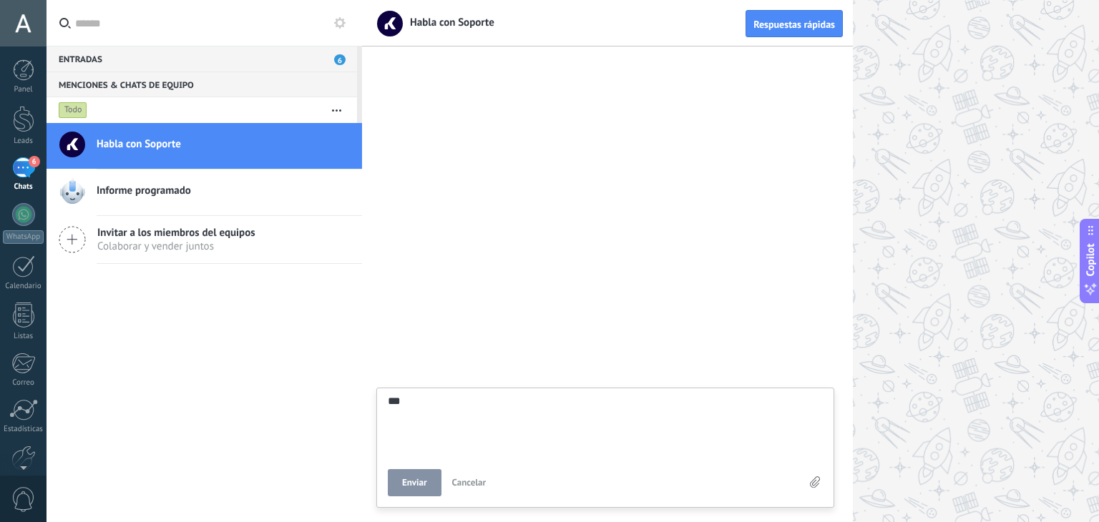
type textarea "****"
type textarea "*****"
type textarea "******"
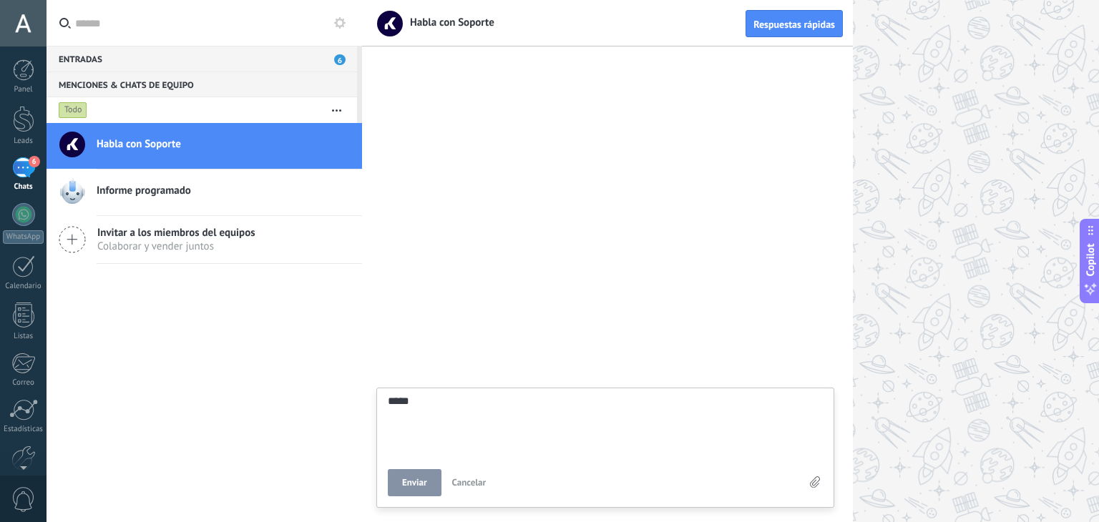
type textarea "******"
type textarea "********"
type textarea "*********"
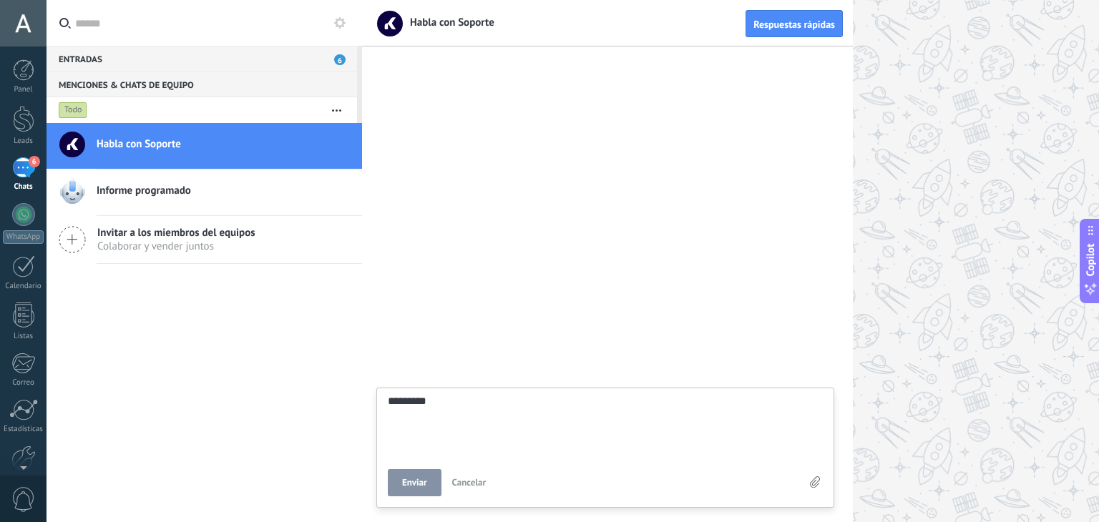
type textarea "**********"
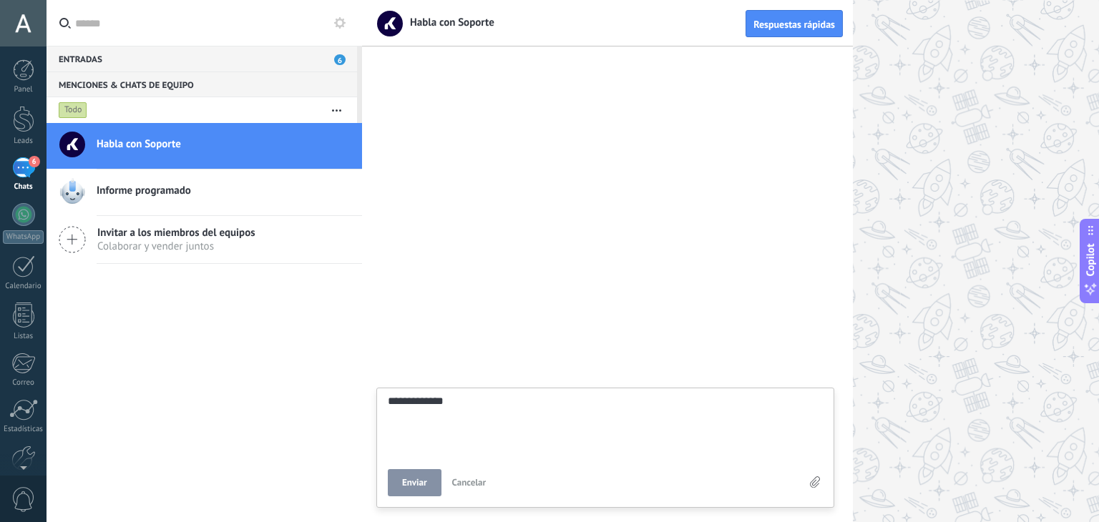
type textarea "**********"
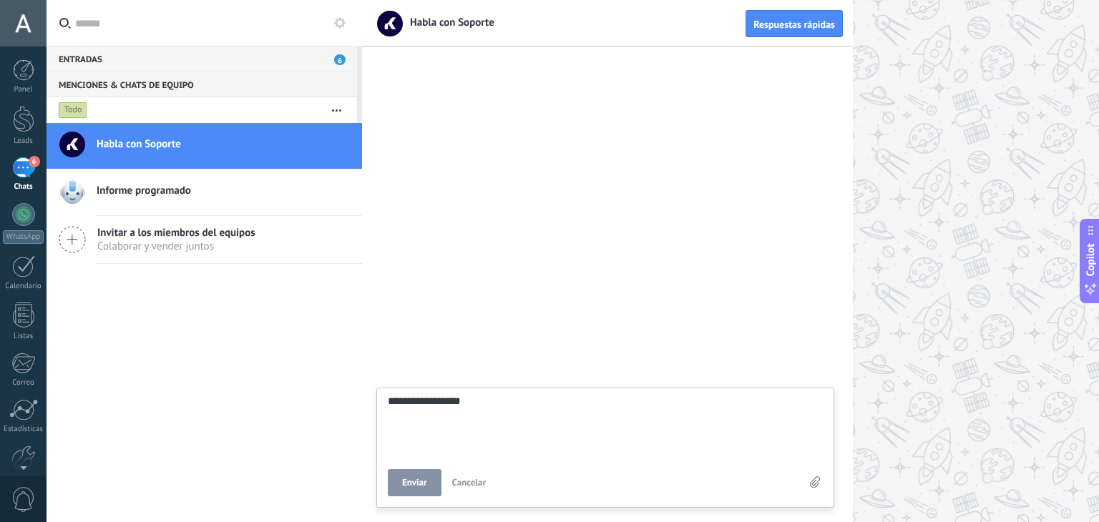
type textarea "**********"
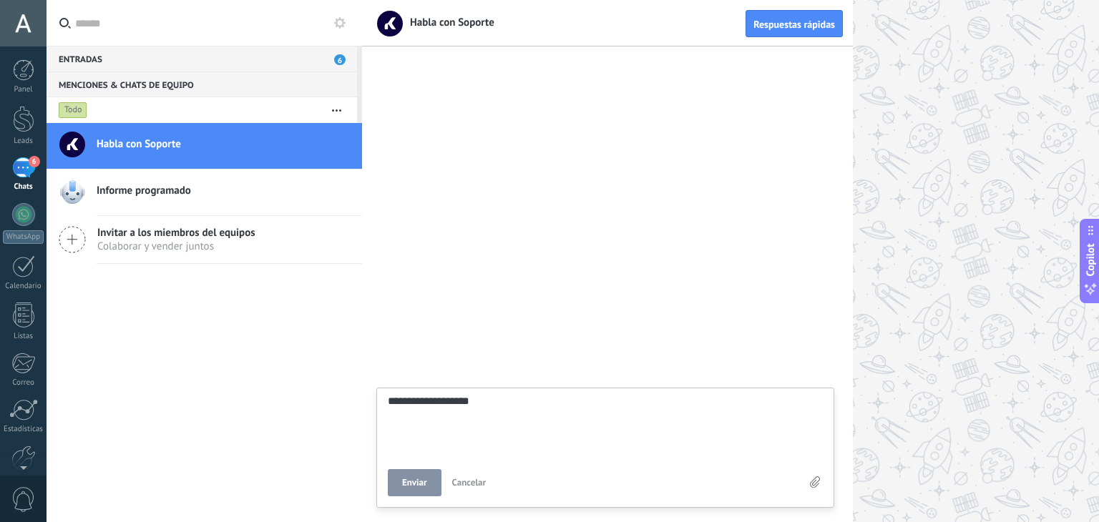
type textarea "**********"
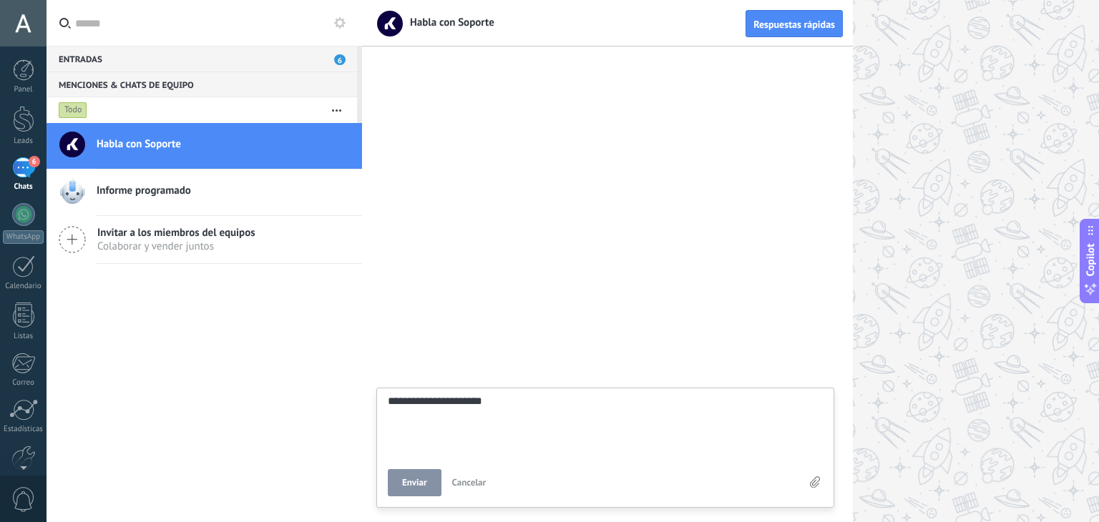
type textarea "**********"
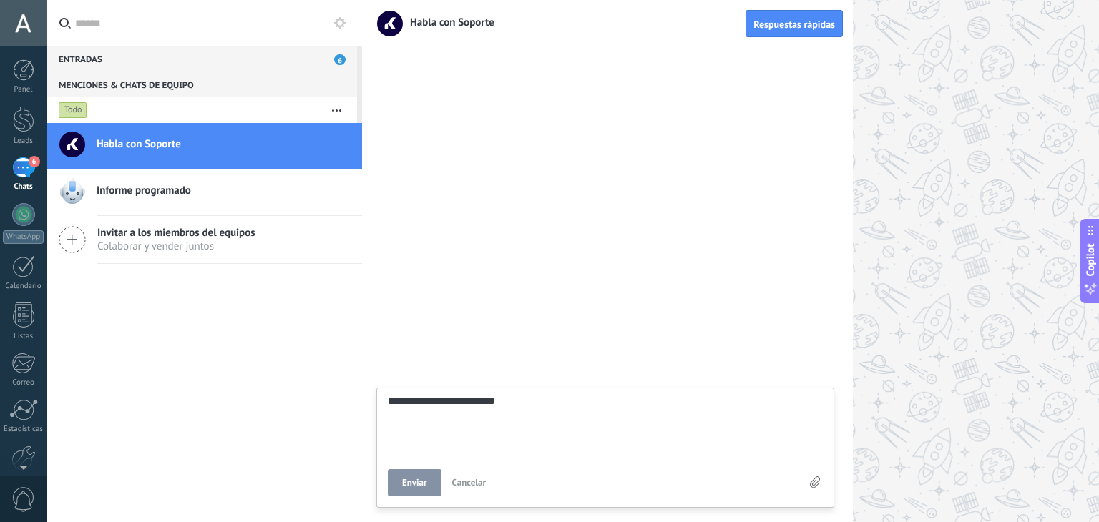
type textarea "**********"
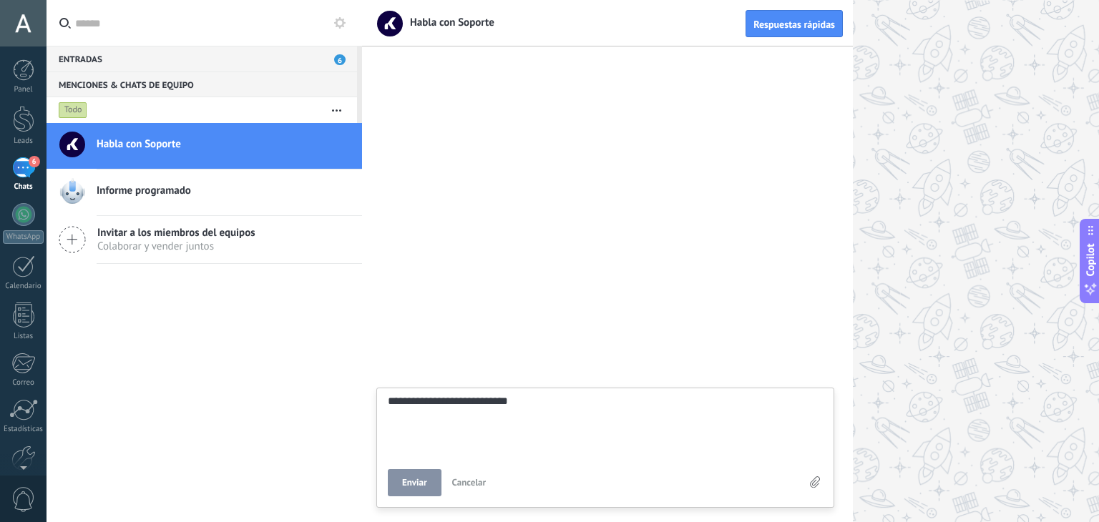
type textarea "**********"
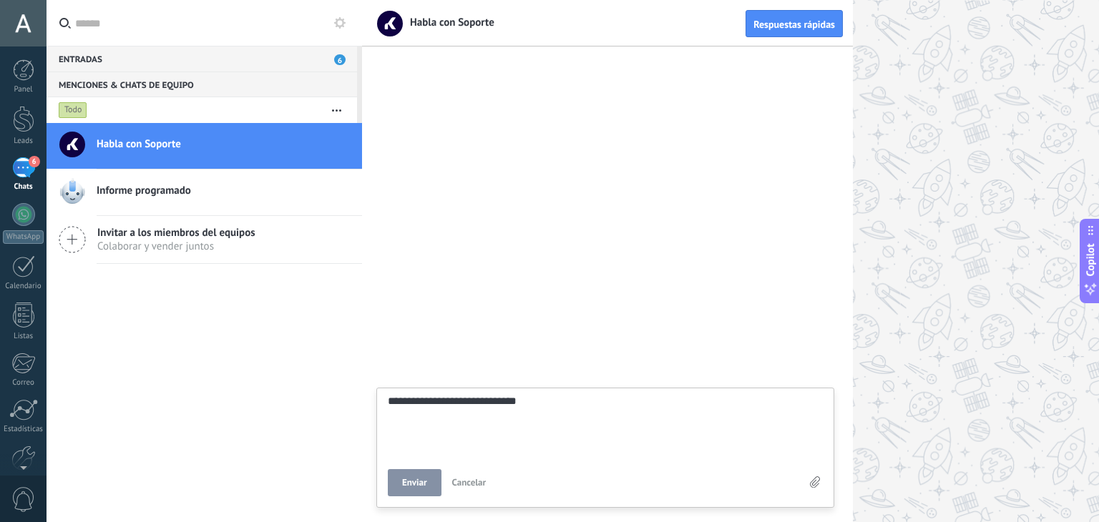
type textarea "**********"
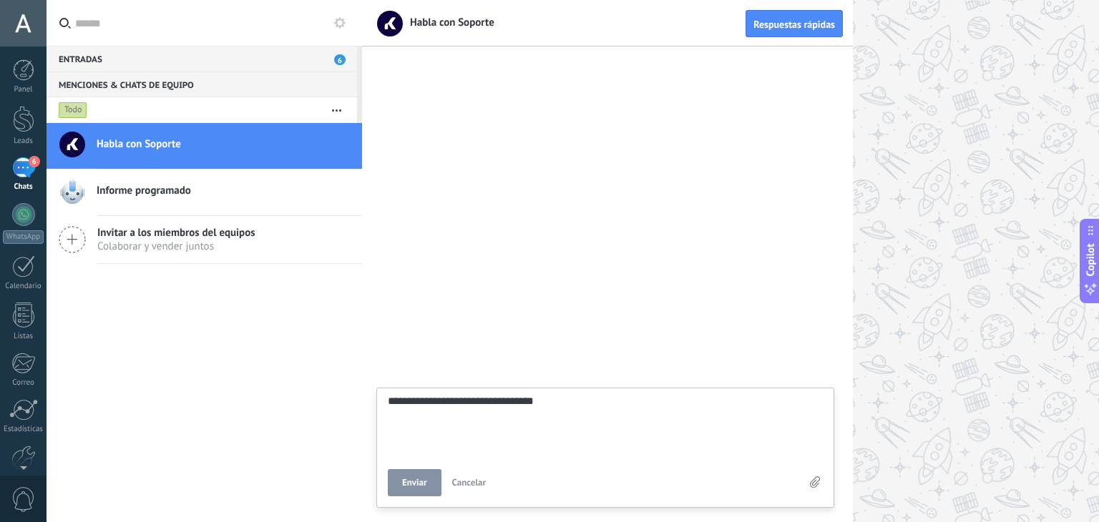
type textarea "**********"
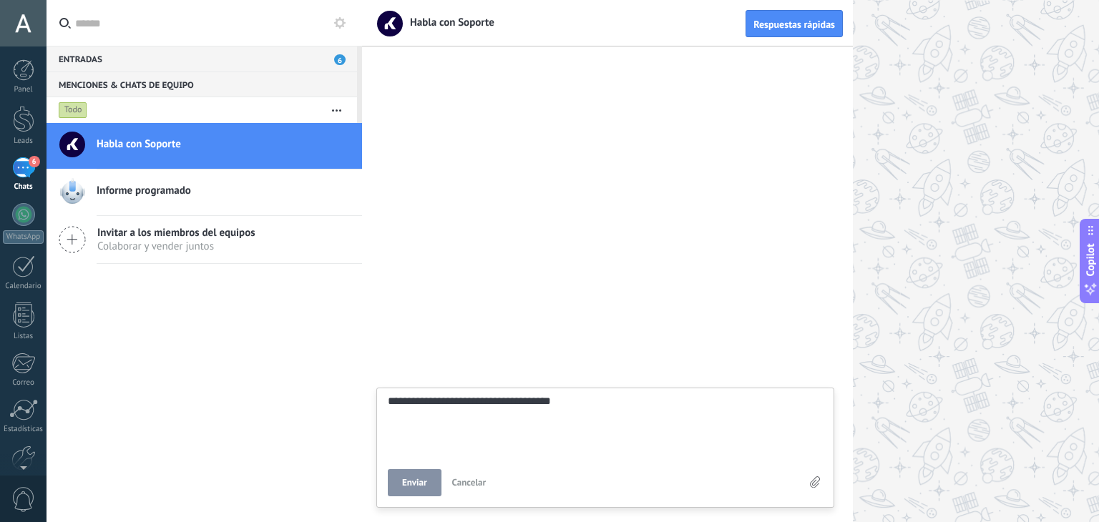
type textarea "**********"
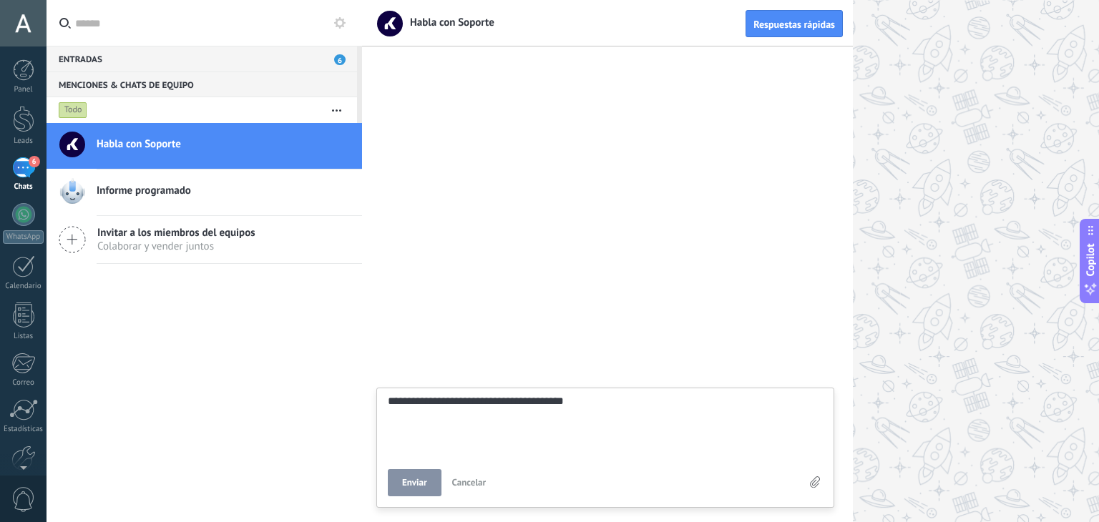
type textarea "**********"
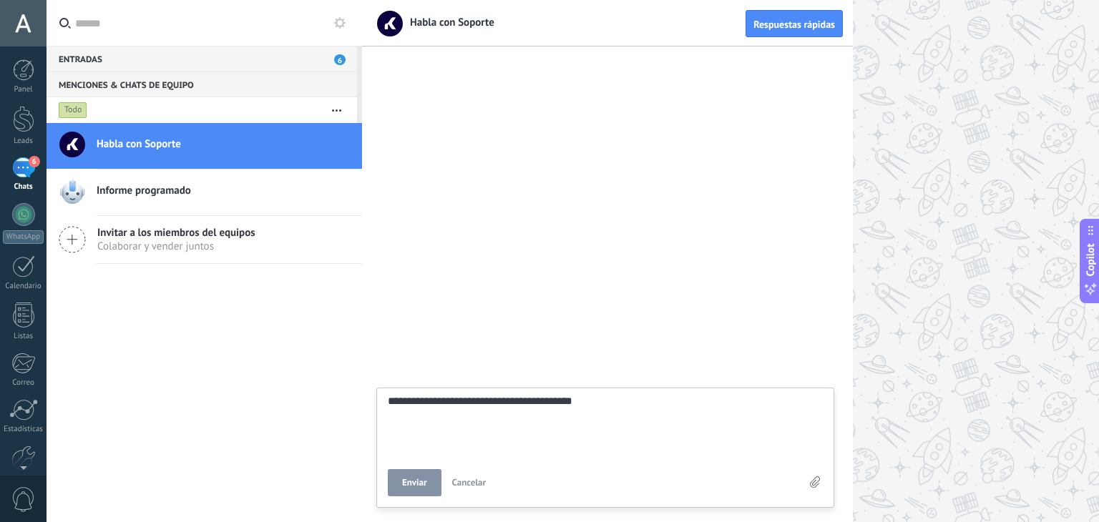
type textarea "**********"
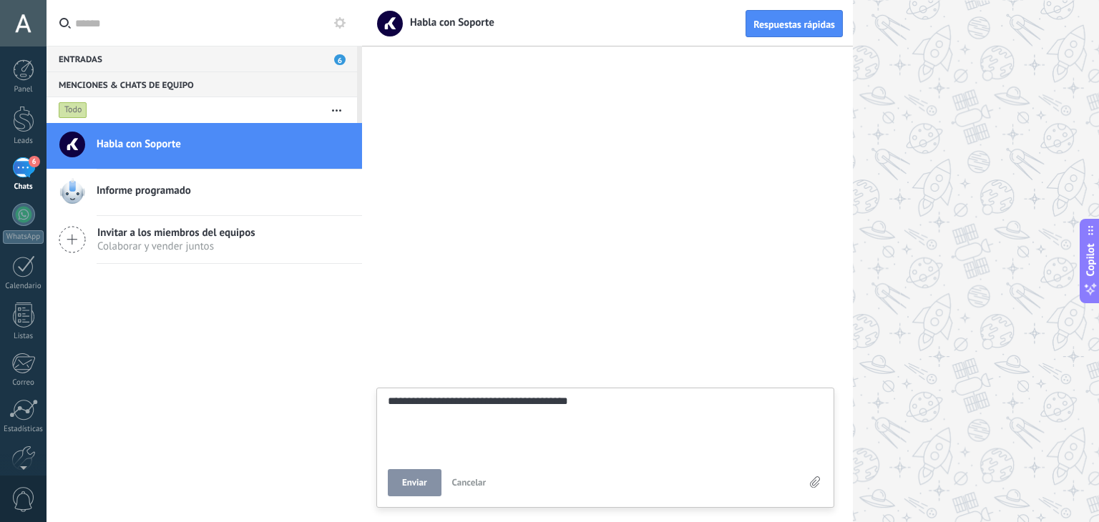
type textarea "**********"
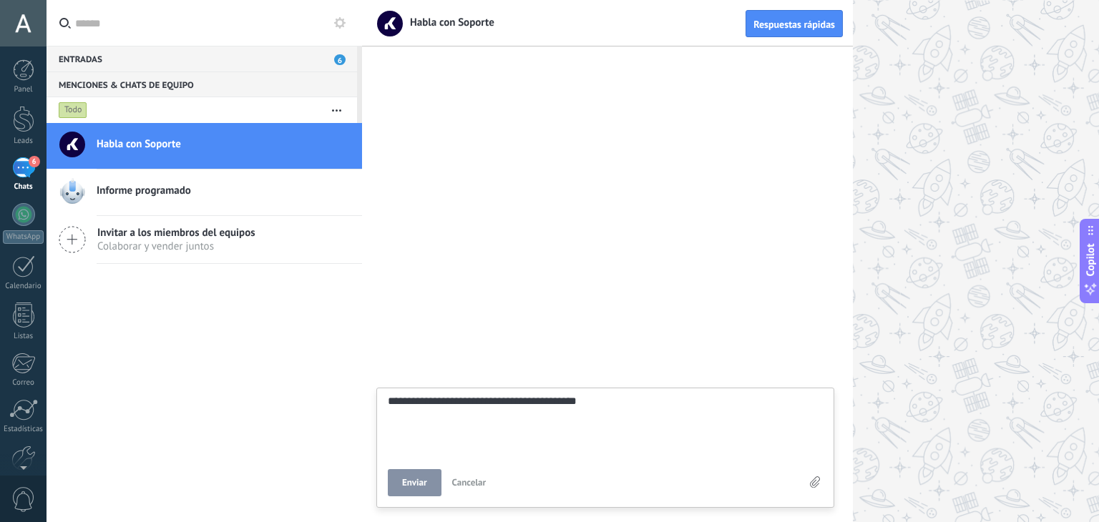
type textarea "**********"
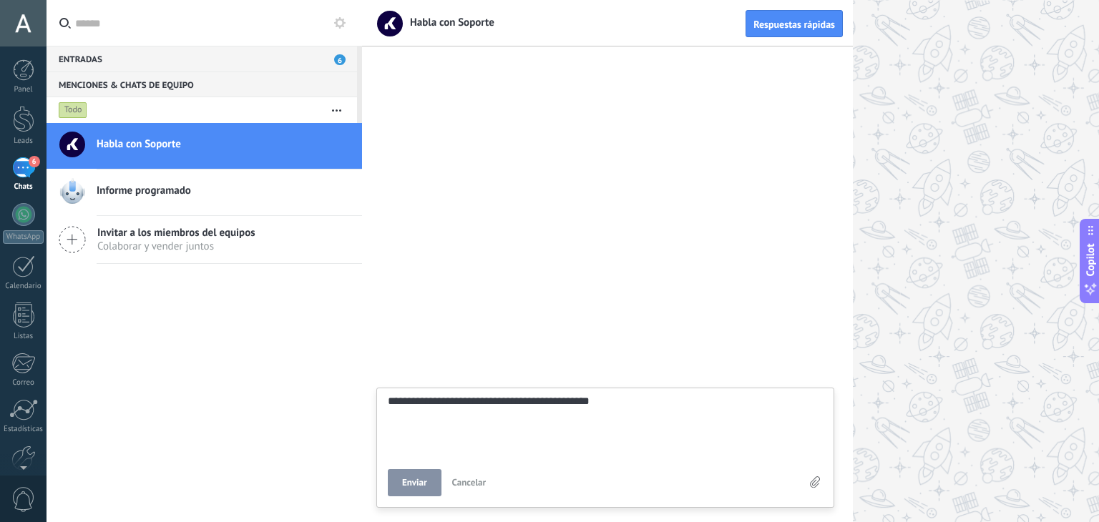
type textarea "**********"
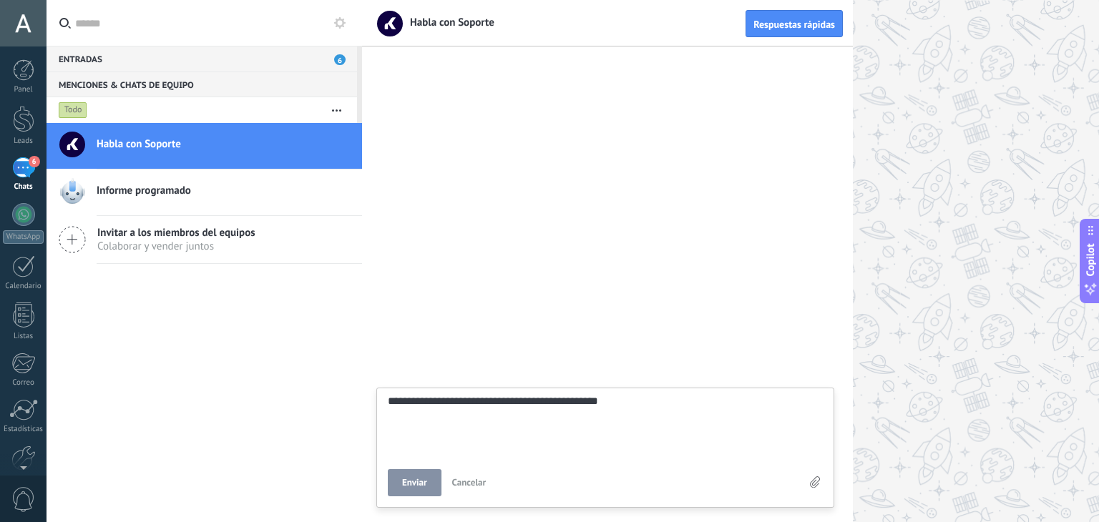
type textarea "**********"
click at [418, 484] on span "Enviar" at bounding box center [414, 483] width 25 height 10
type textarea "*******"
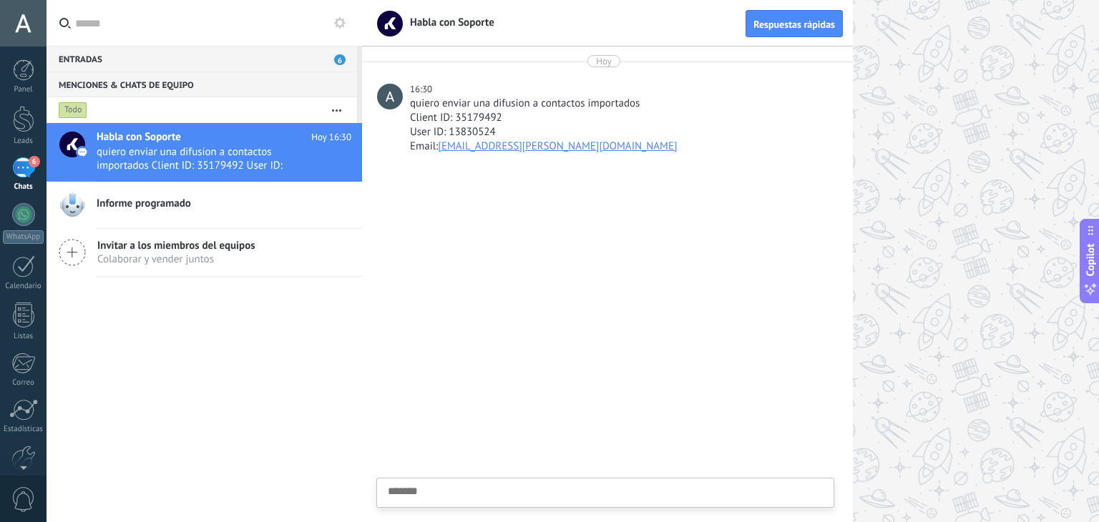
click at [269, 51] on div "Entradas 6" at bounding box center [201, 59] width 310 height 26
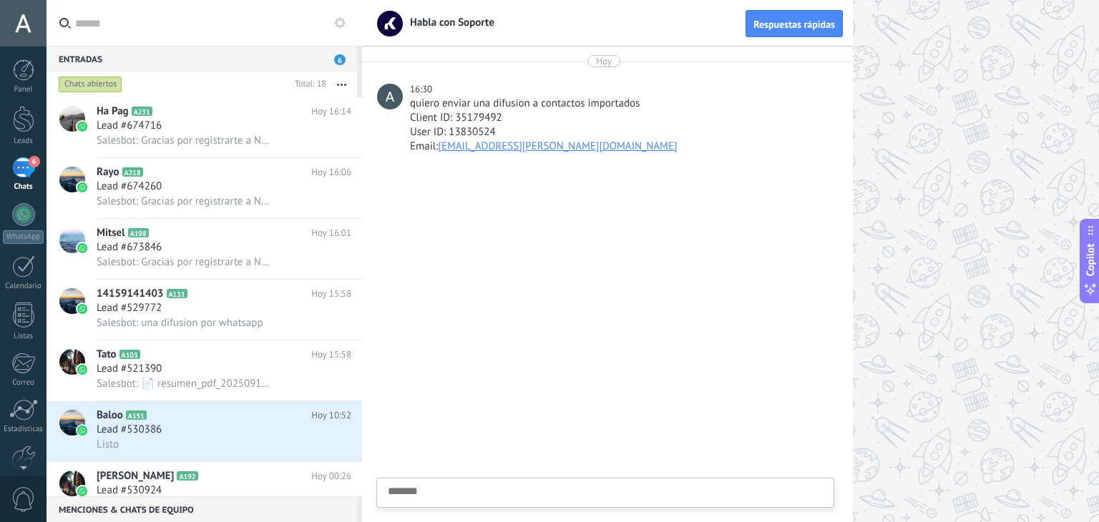
click at [312, 51] on div "Entradas 6" at bounding box center [201, 59] width 310 height 26
click at [162, 511] on div "Menciones & Chats de equipo 0" at bounding box center [201, 509] width 310 height 26
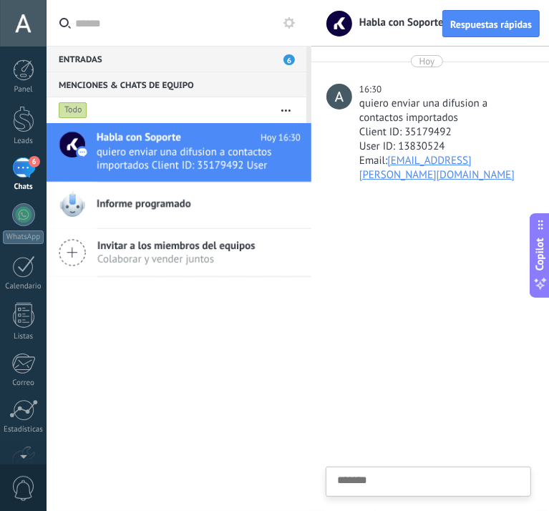
click at [154, 59] on div "Entradas 6" at bounding box center [176, 59] width 260 height 26
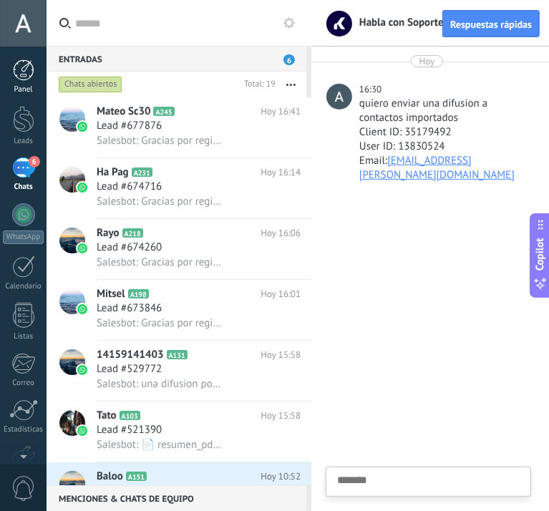
click at [19, 80] on div at bounding box center [23, 69] width 21 height 21
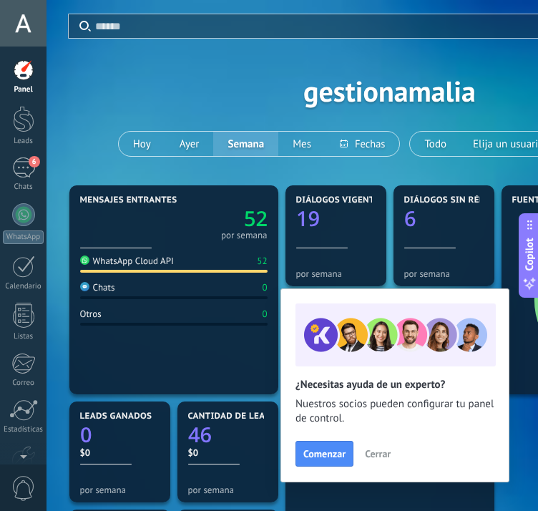
click at [380, 450] on span "Cerrar" at bounding box center [378, 453] width 26 height 10
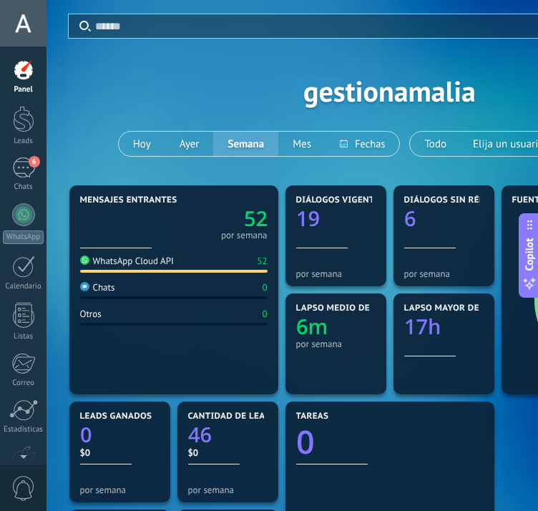
click at [24, 18] on div at bounding box center [23, 23] width 46 height 46
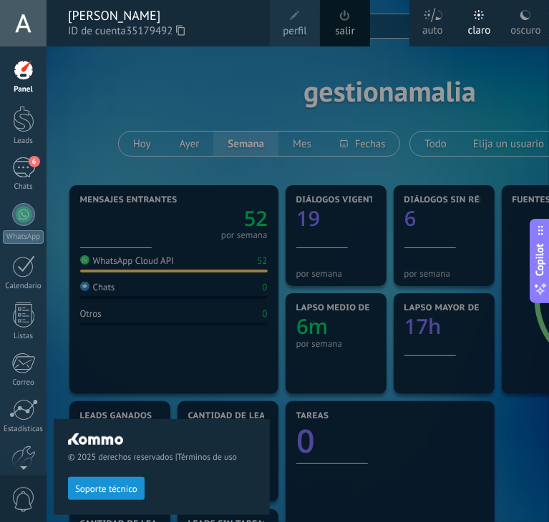
click at [298, 29] on span "perfil" at bounding box center [295, 32] width 24 height 16
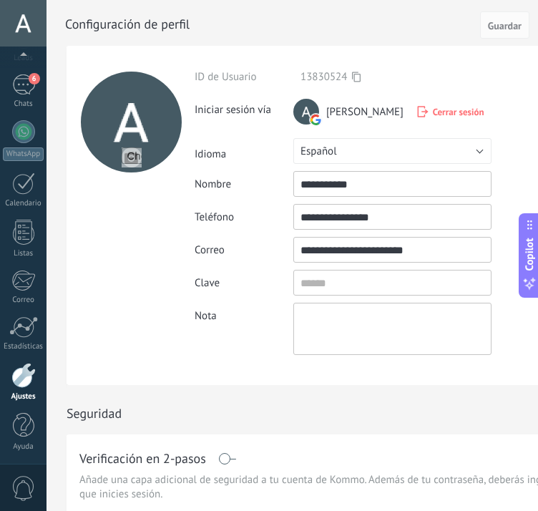
click at [18, 378] on div at bounding box center [23, 375] width 24 height 25
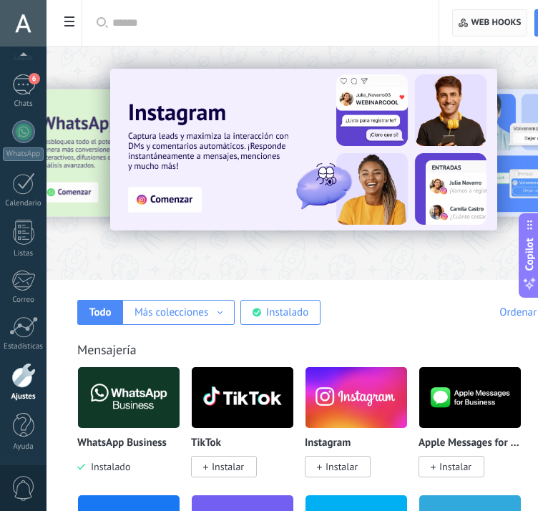
scroll to position [0, 49]
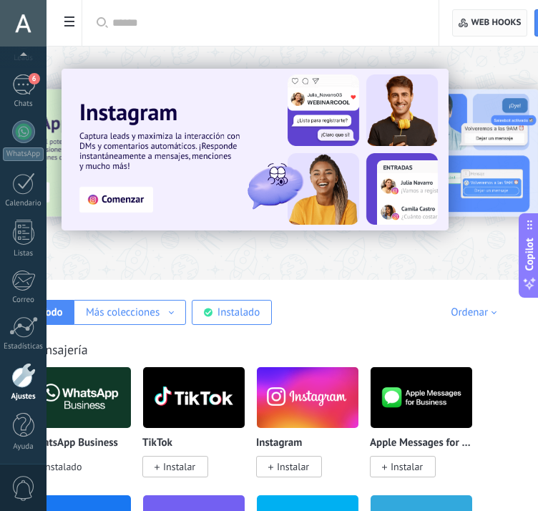
click at [496, 22] on span "Web hooks 0" at bounding box center [496, 22] width 50 height 11
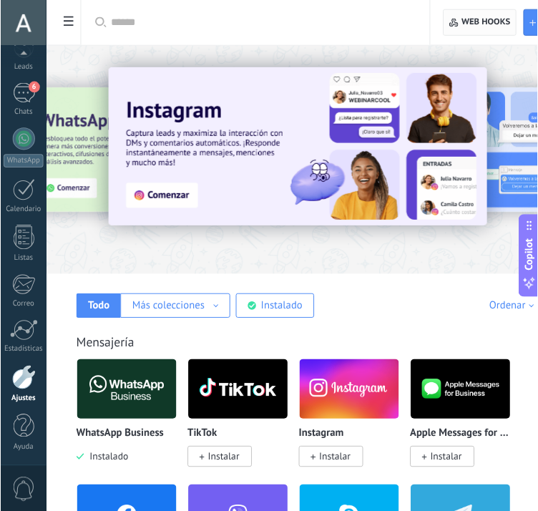
scroll to position [72, 0]
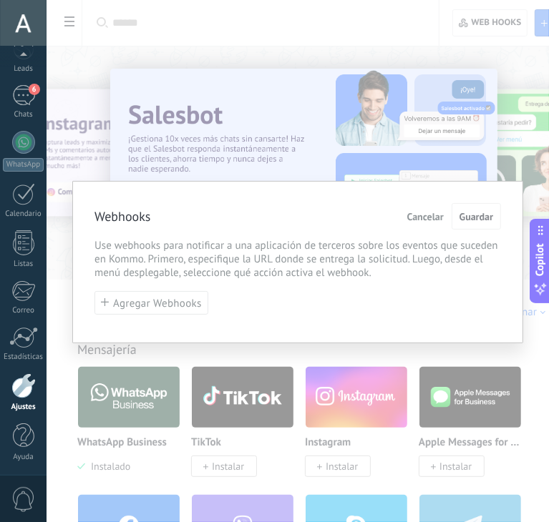
click at [438, 216] on span "Cancelar" at bounding box center [425, 217] width 36 height 10
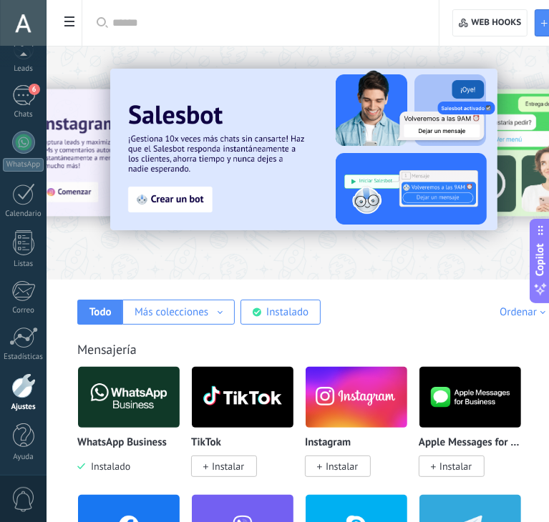
scroll to position [83, 0]
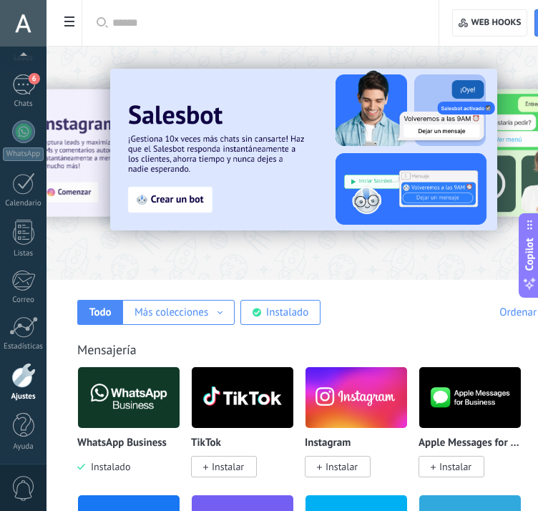
click at [72, 24] on icon at bounding box center [69, 21] width 10 height 10
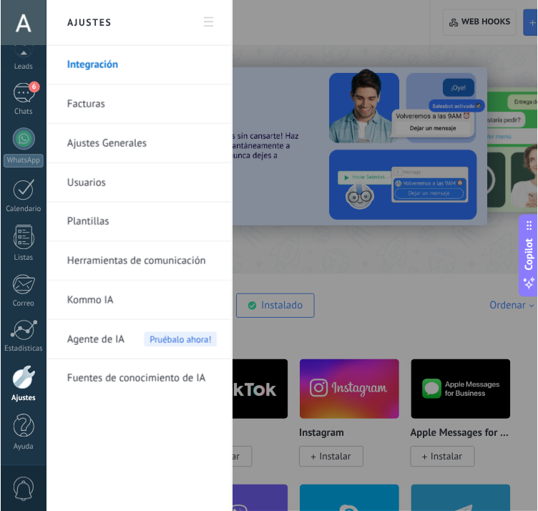
scroll to position [72, 0]
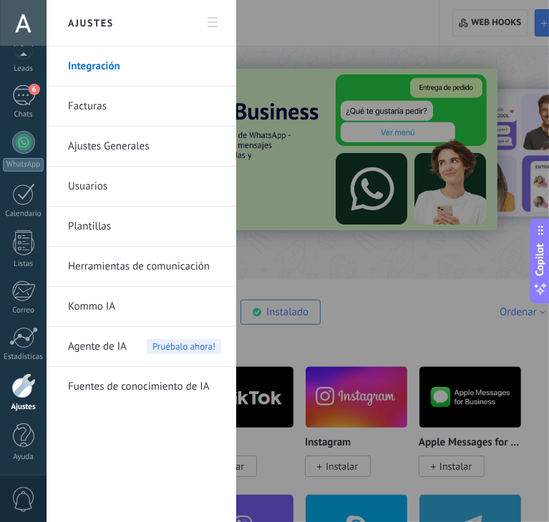
click at [194, 141] on link "Ajustes Generales" at bounding box center [144, 147] width 153 height 40
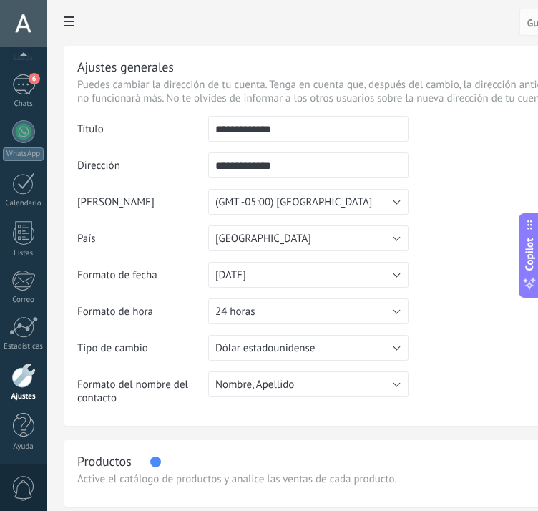
click at [69, 20] on icon at bounding box center [69, 21] width 10 height 10
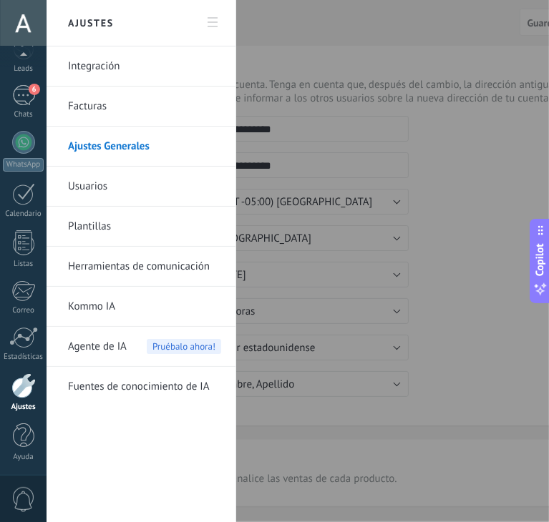
click at [161, 189] on link "Usuarios" at bounding box center [144, 187] width 153 height 40
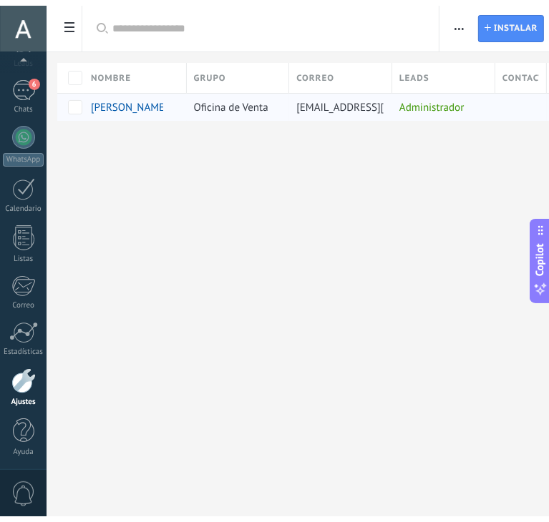
scroll to position [0, 162]
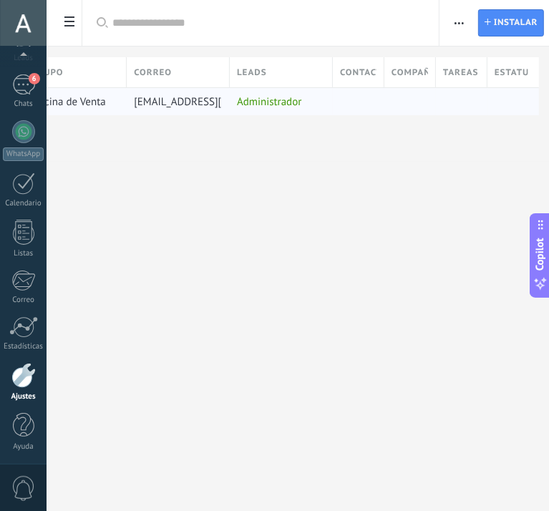
click at [263, 91] on div "Administrador" at bounding box center [278, 101] width 96 height 27
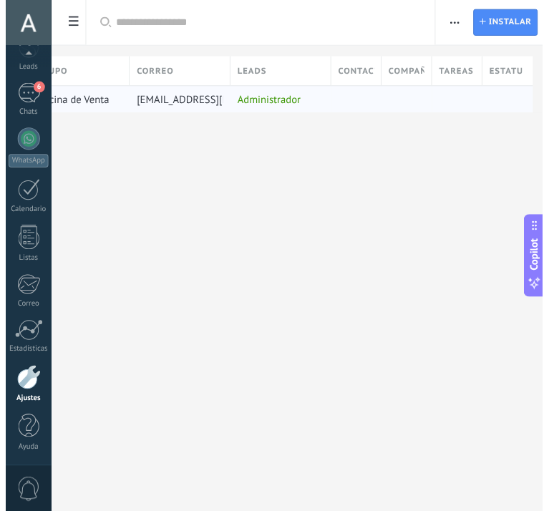
scroll to position [72, 0]
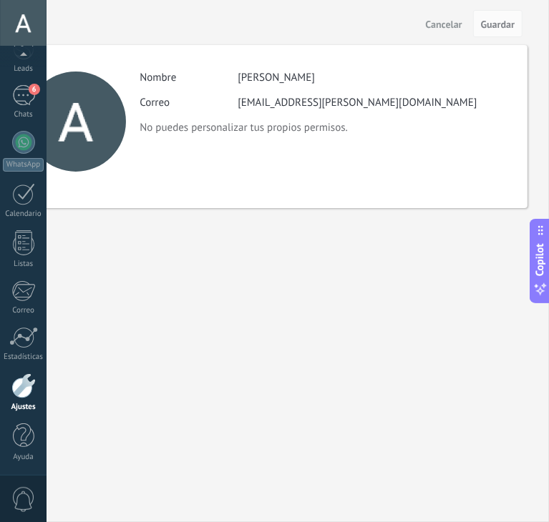
click at [300, 128] on p "No puedes personalizar tus propios permisos." at bounding box center [325, 128] width 373 height 14
click at [438, 21] on span "Cancelar" at bounding box center [444, 24] width 36 height 10
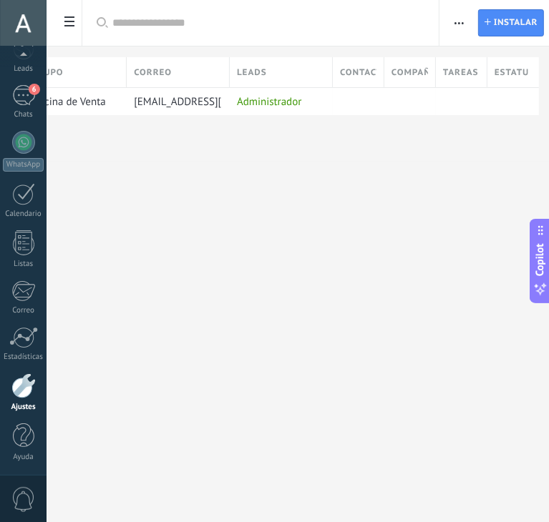
scroll to position [83, 0]
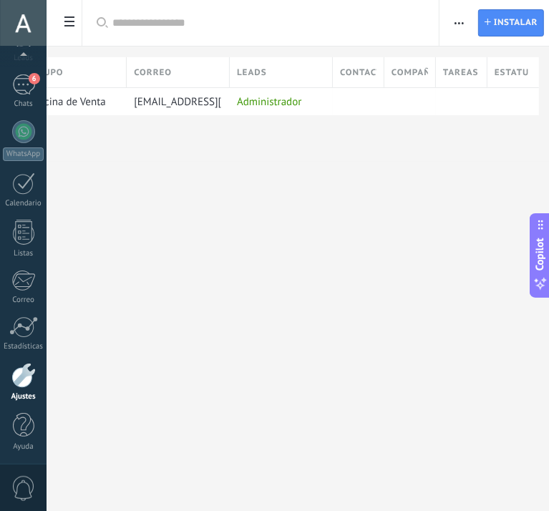
click at [77, 16] on span at bounding box center [69, 23] width 24 height 28
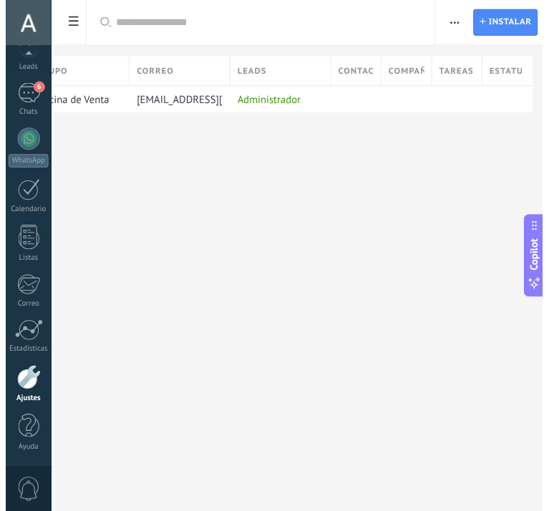
scroll to position [72, 0]
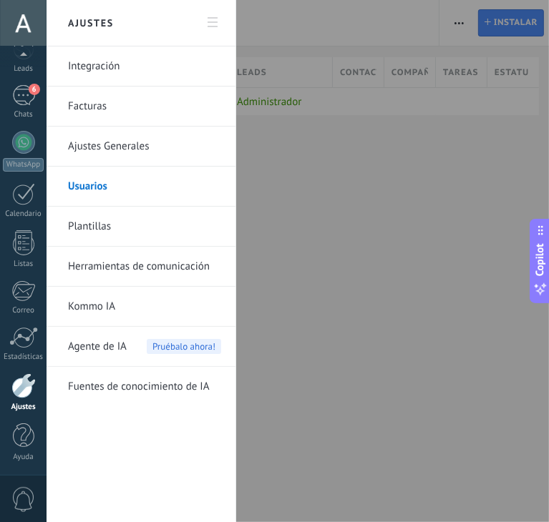
click at [355, 237] on div at bounding box center [274, 261] width 549 height 522
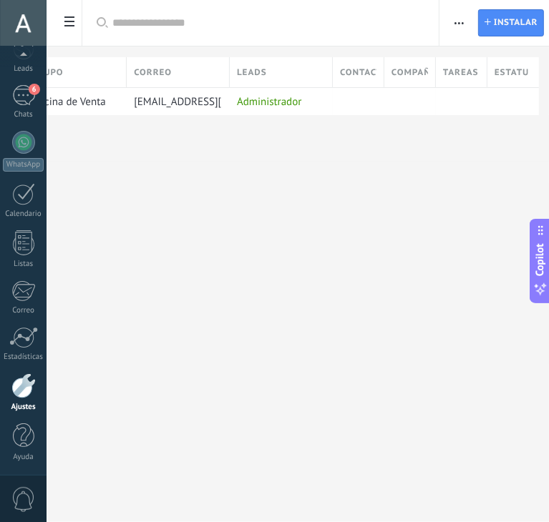
scroll to position [83, 0]
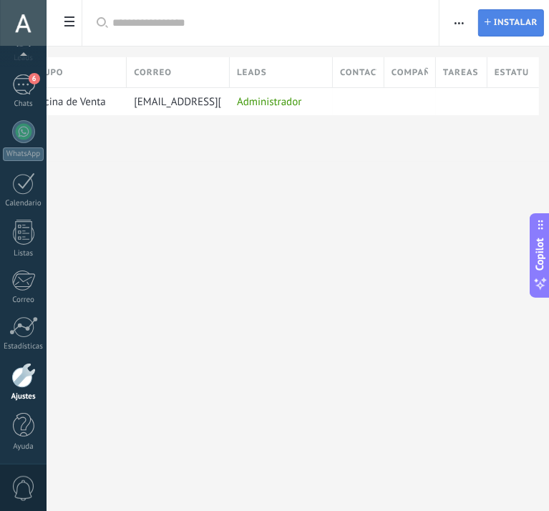
click at [515, 22] on span "Instalar" at bounding box center [516, 23] width 44 height 26
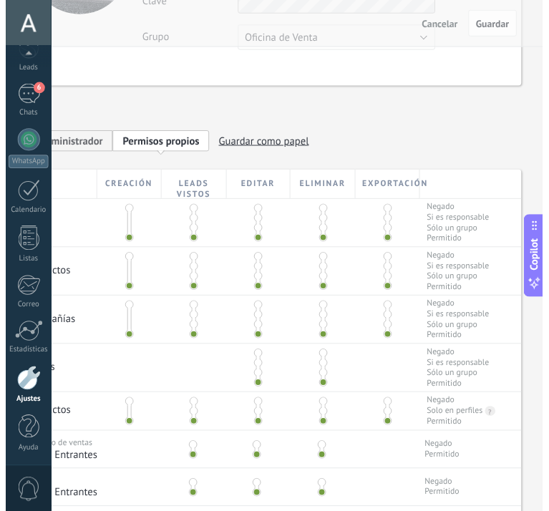
scroll to position [0, 0]
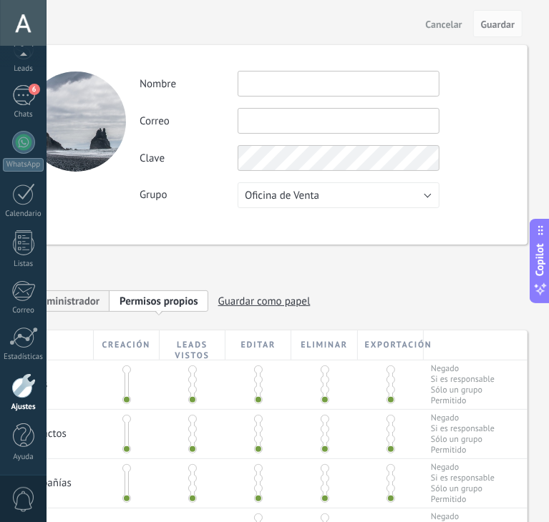
click at [438, 16] on button "Cancelar" at bounding box center [444, 23] width 48 height 23
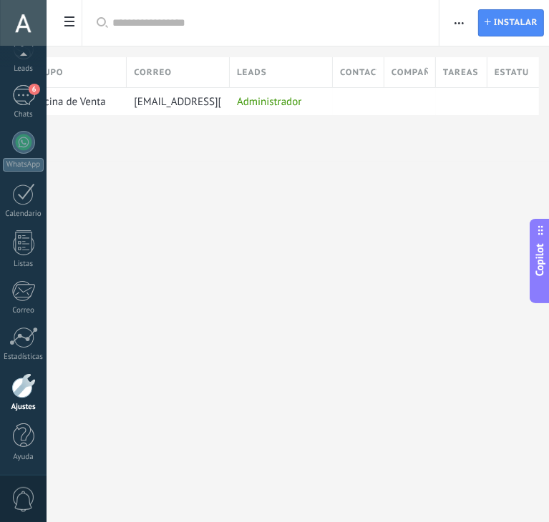
scroll to position [83, 0]
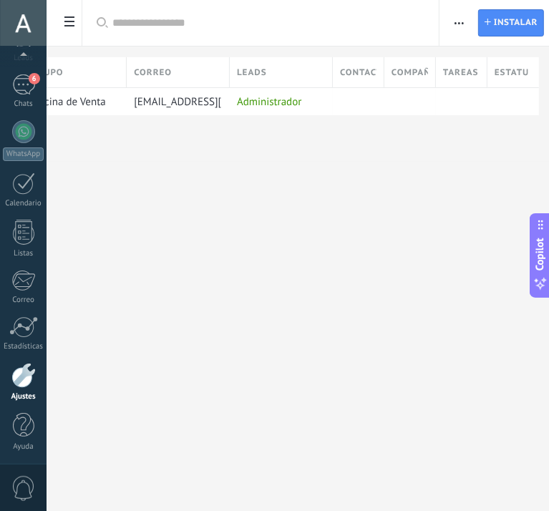
click at [63, 27] on span at bounding box center [69, 23] width 24 height 28
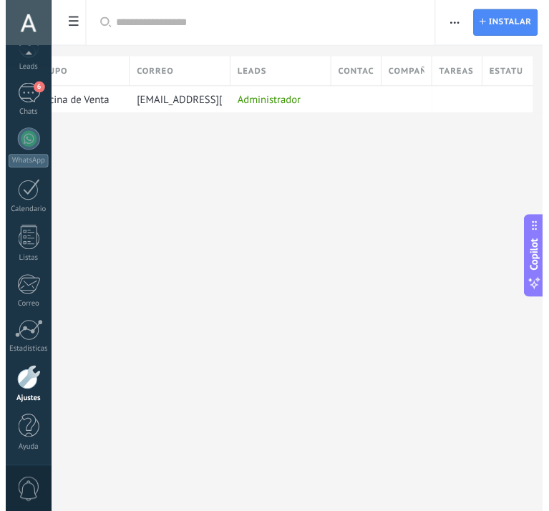
scroll to position [72, 0]
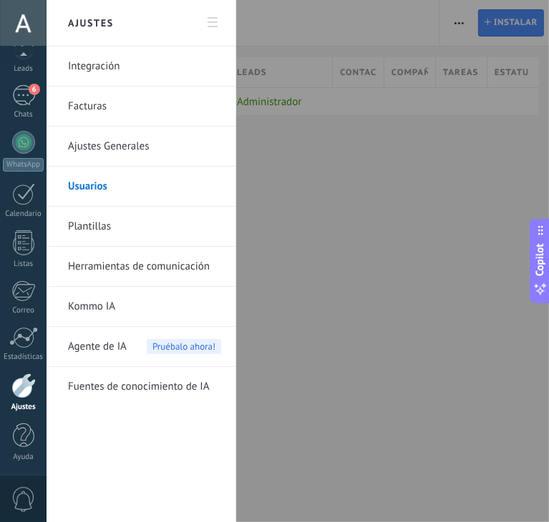
click at [298, 350] on div at bounding box center [274, 261] width 549 height 522
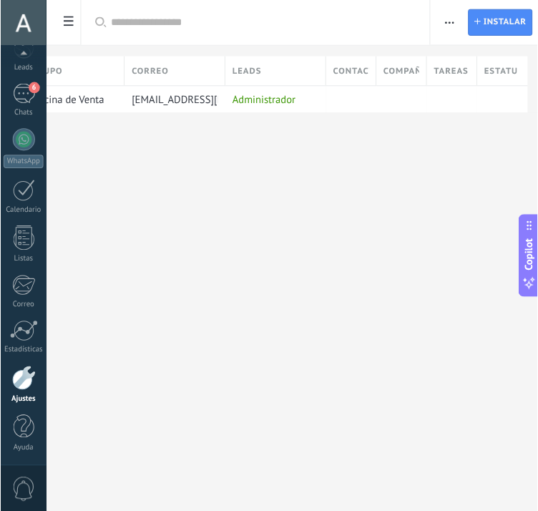
scroll to position [83, 0]
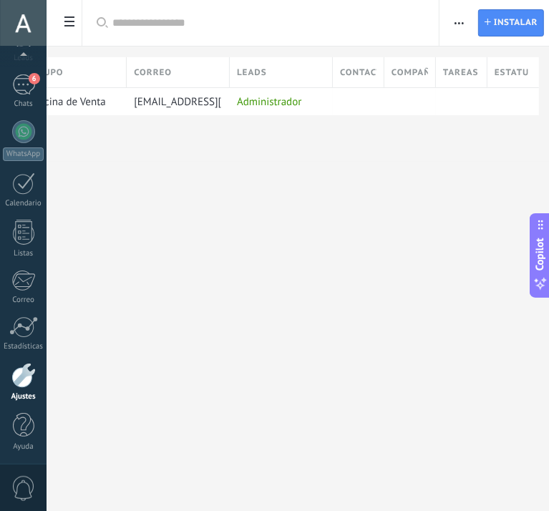
click at [29, 368] on div at bounding box center [23, 375] width 24 height 25
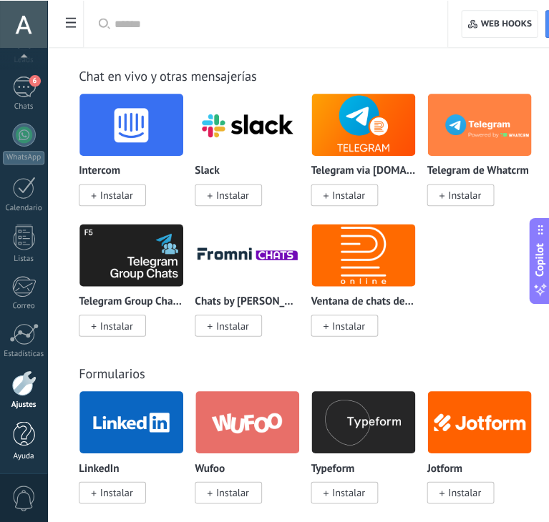
scroll to position [1279, 0]
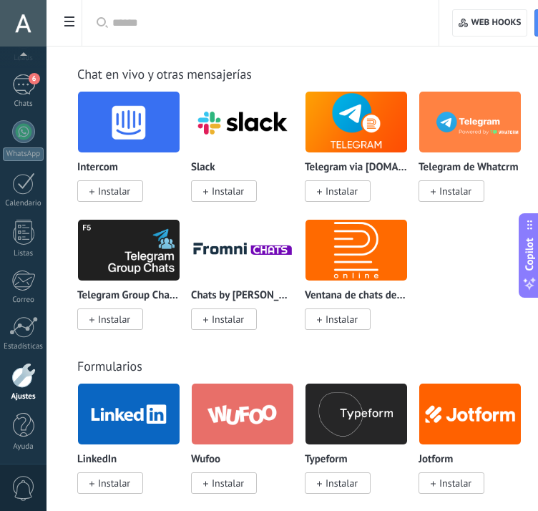
click at [22, 487] on span "0" at bounding box center [23, 488] width 24 height 25
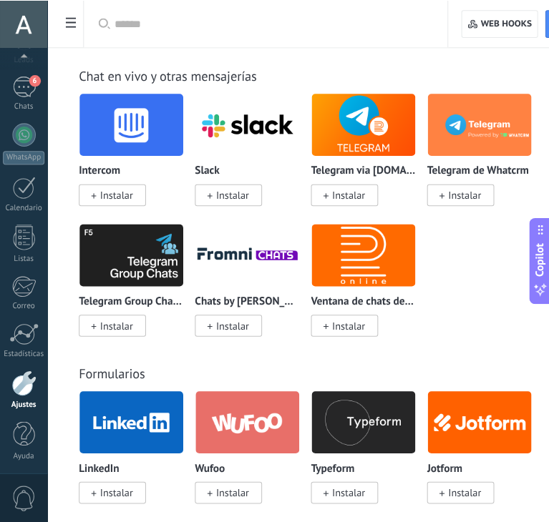
scroll to position [72, 0]
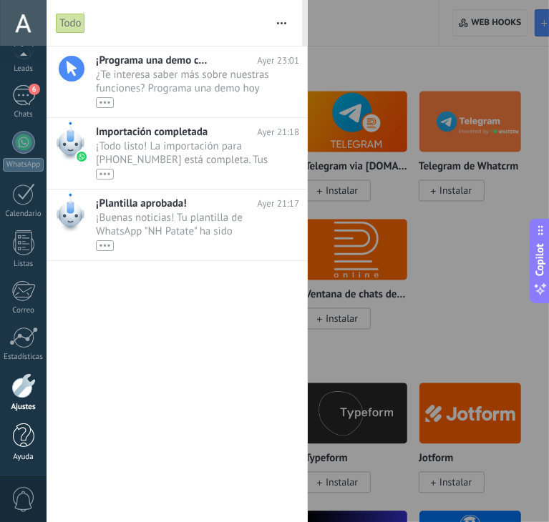
click at [23, 442] on div at bounding box center [23, 435] width 21 height 25
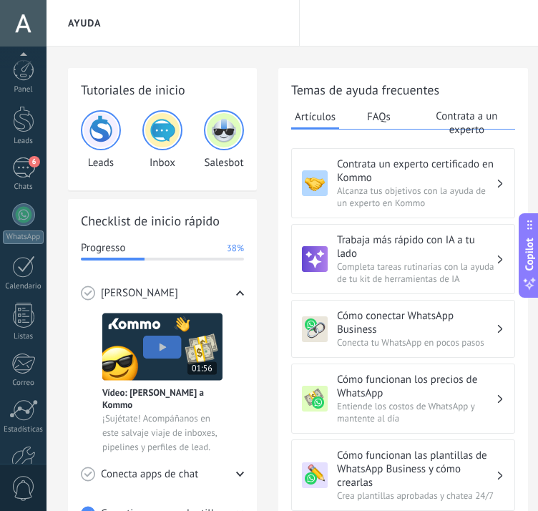
scroll to position [83, 0]
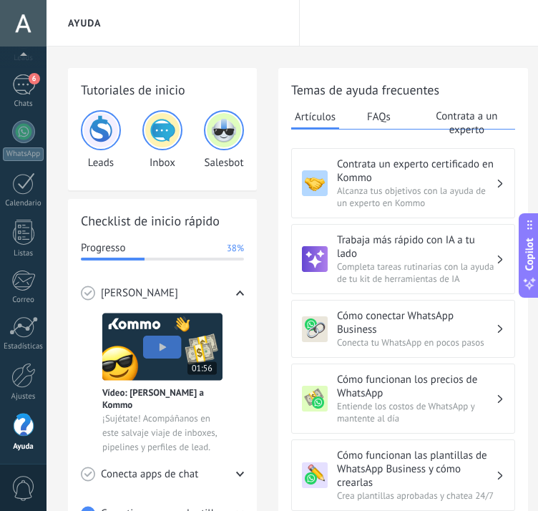
click at [113, 129] on img at bounding box center [101, 130] width 34 height 34
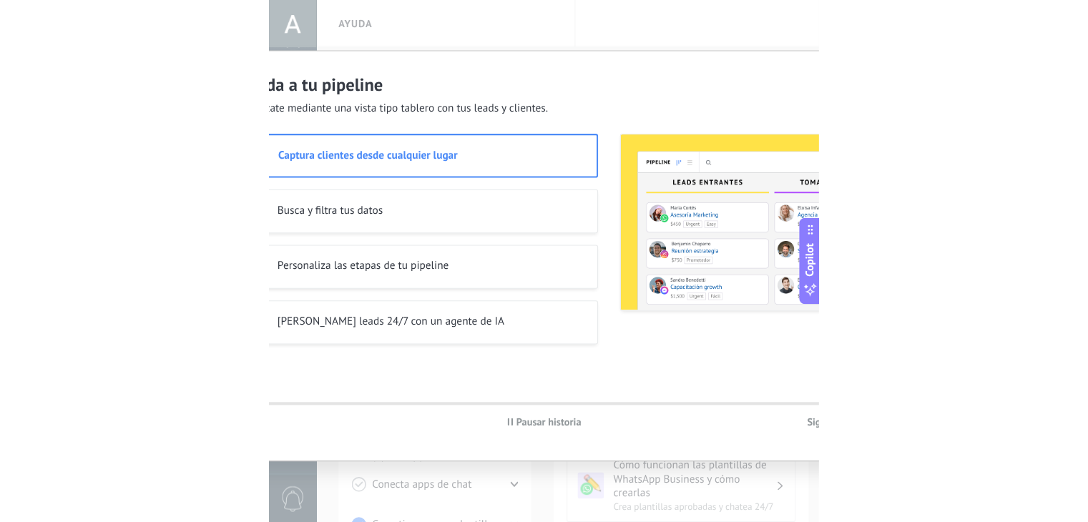
scroll to position [72, 0]
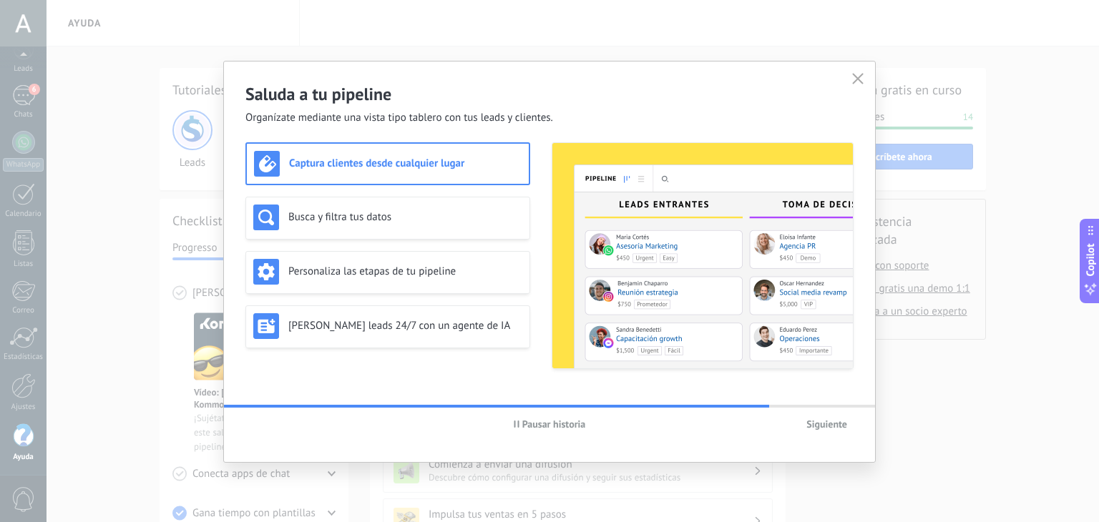
click at [833, 422] on span "Siguiente" at bounding box center [826, 424] width 41 height 10
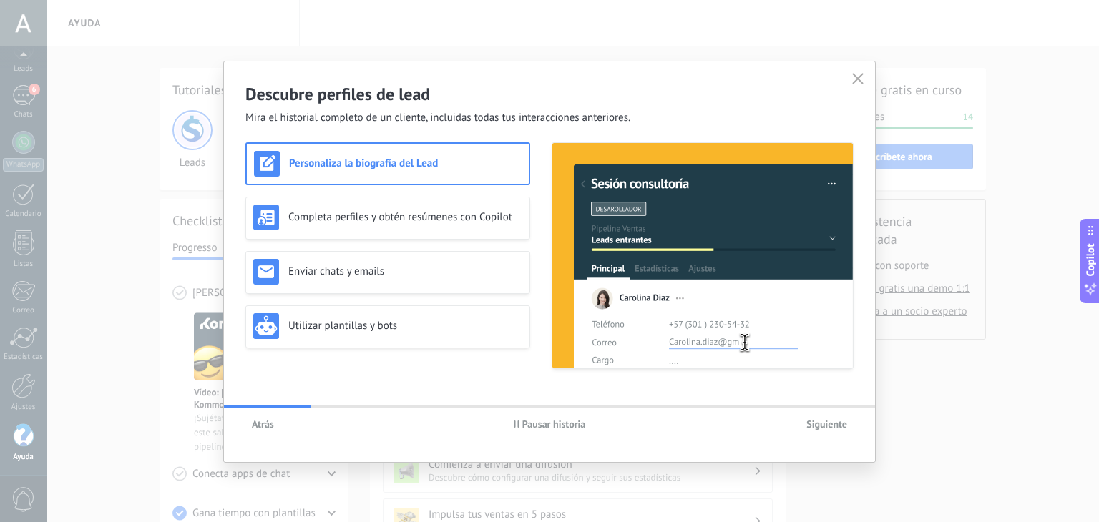
click at [833, 422] on span "Siguiente" at bounding box center [826, 424] width 41 height 10
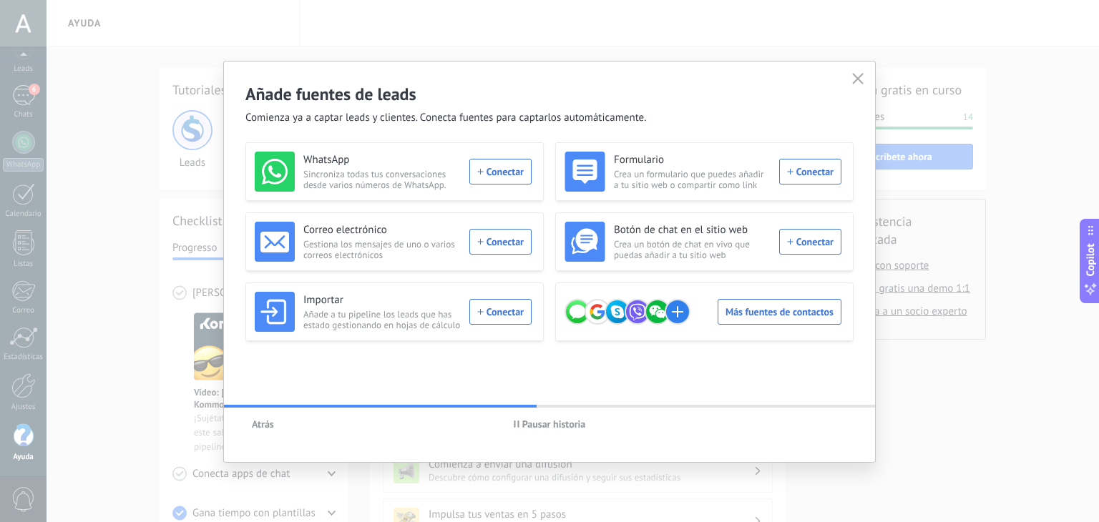
click at [833, 422] on div "Atrás Pausar historia" at bounding box center [549, 424] width 651 height 33
click at [860, 77] on icon "button" at bounding box center [857, 78] width 11 height 11
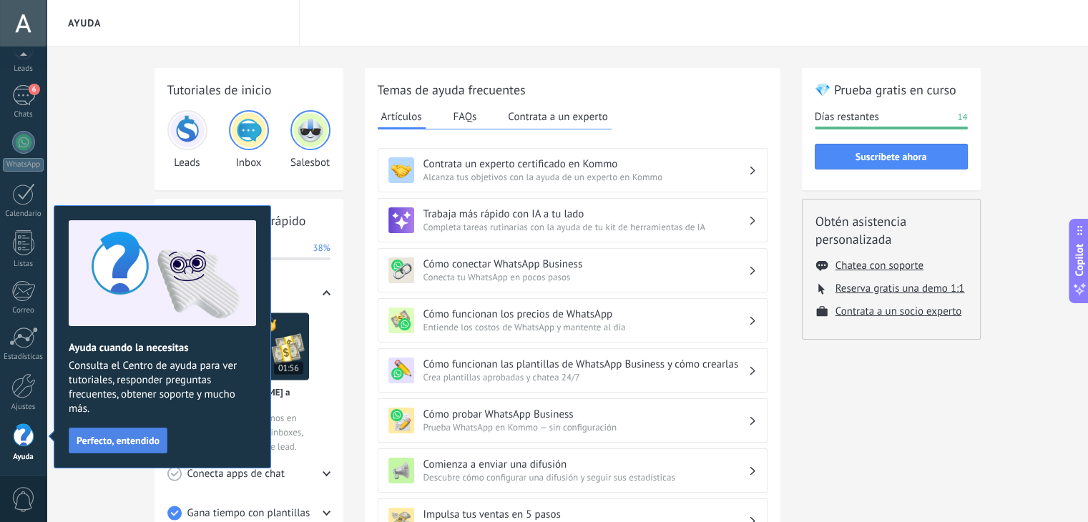
click at [137, 437] on span "Perfecto, entendido" at bounding box center [118, 441] width 83 height 10
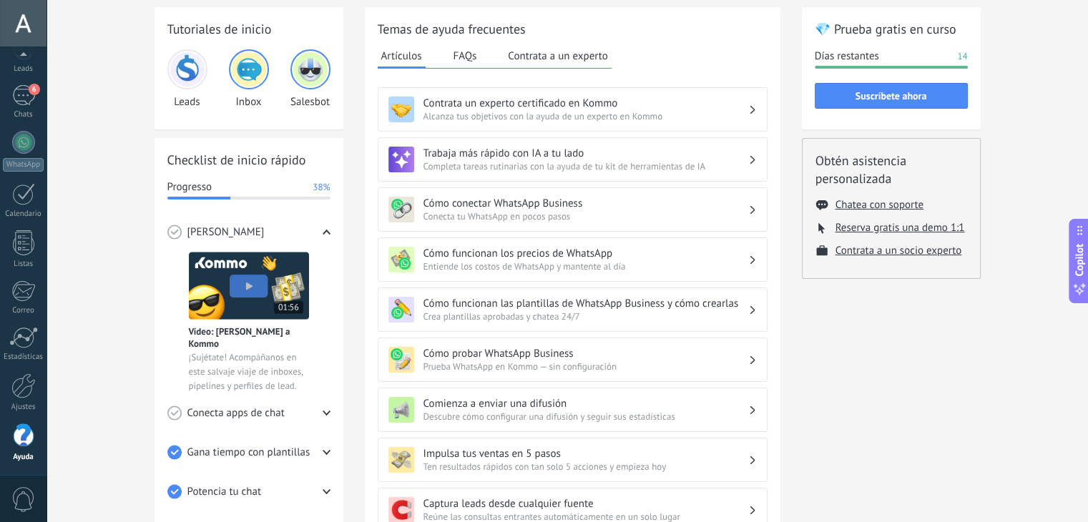
scroll to position [64, 0]
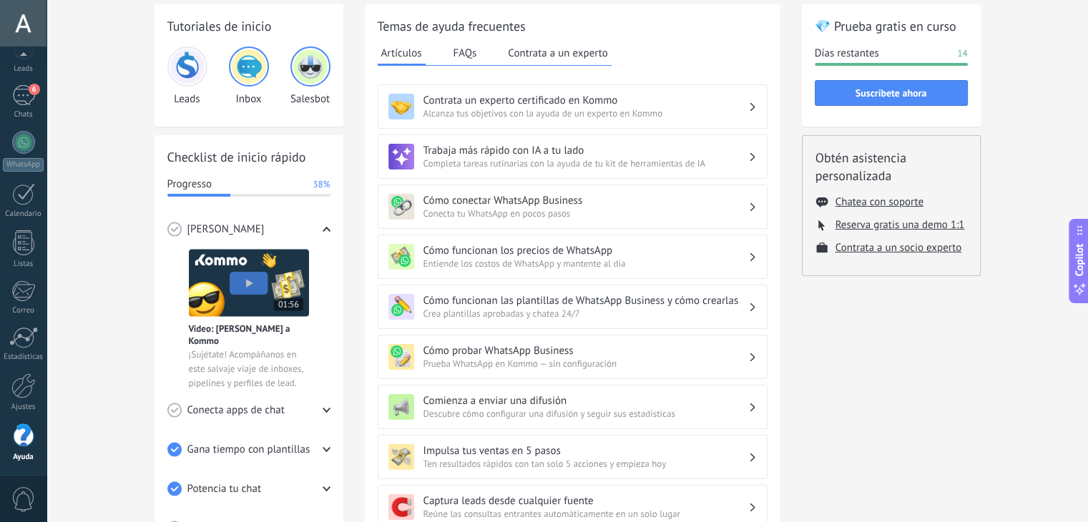
click at [745, 245] on h3 "Cómo funcionan los precios de WhatsApp" at bounding box center [585, 251] width 325 height 14
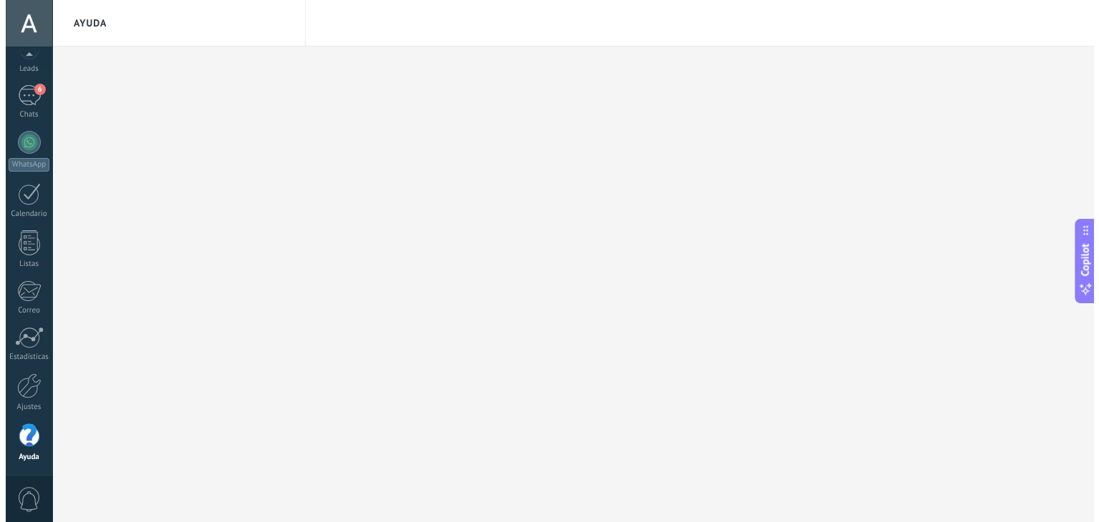
scroll to position [0, 0]
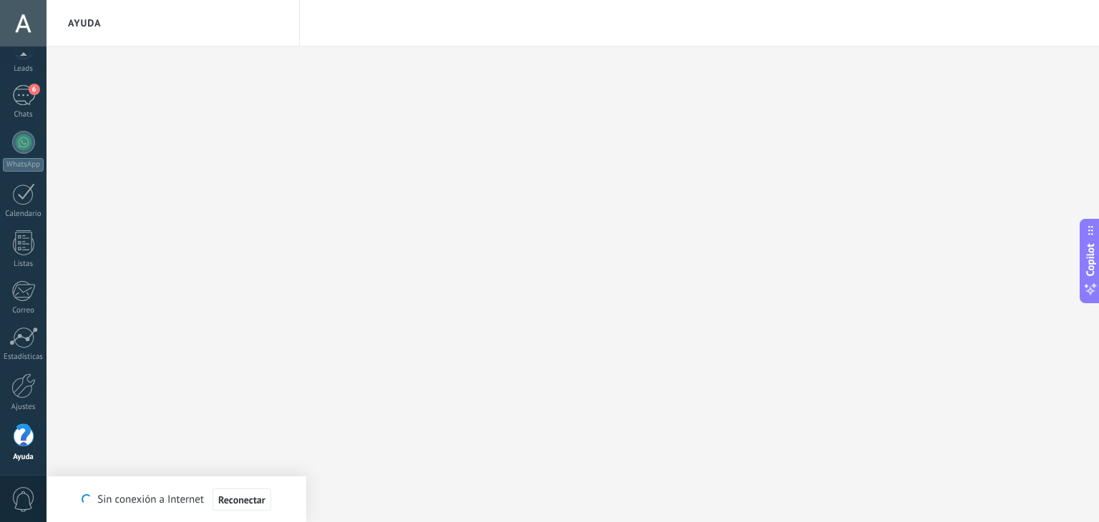
type textarea "*******"
